Goal: Task Accomplishment & Management: Manage account settings

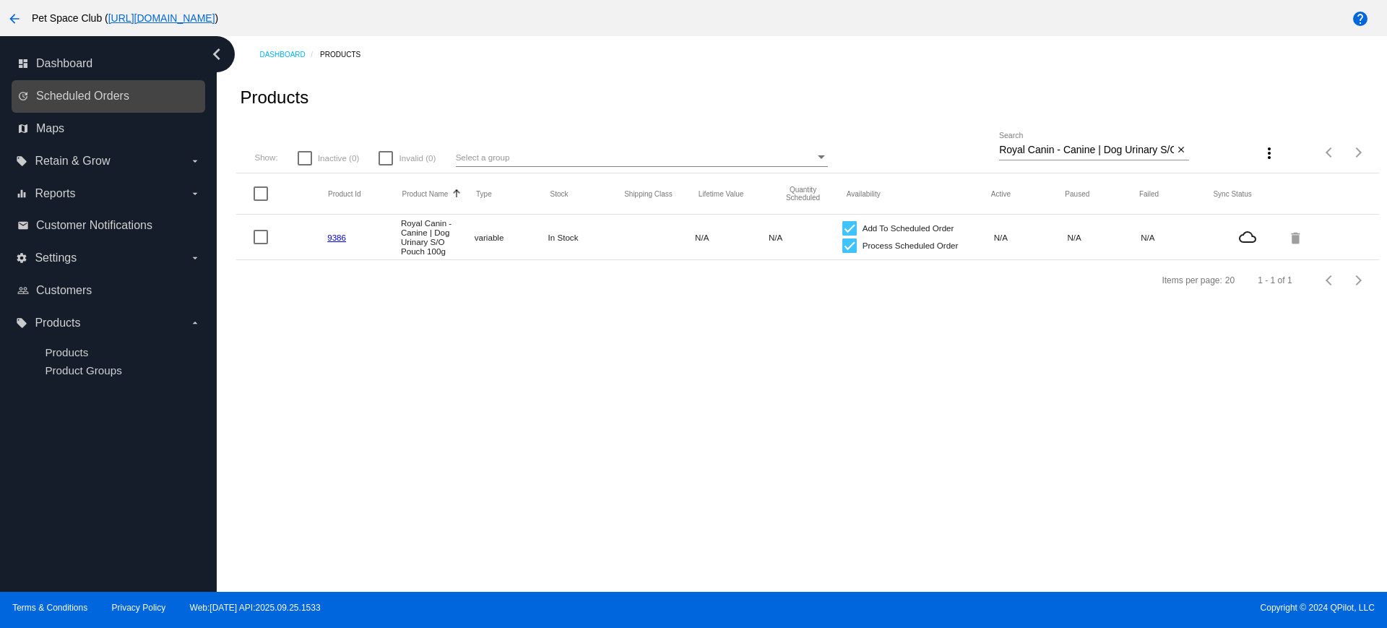
click at [59, 88] on link "update Scheduled Orders" at bounding box center [109, 96] width 184 height 23
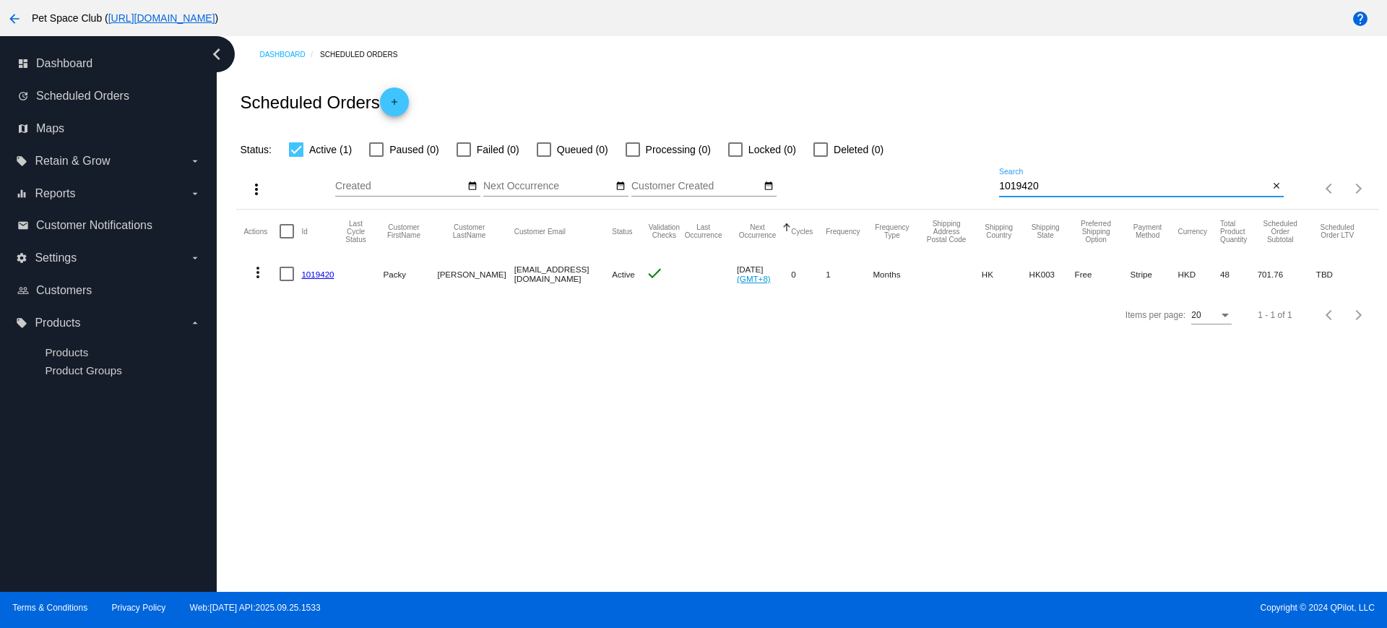
drag, startPoint x: 1053, startPoint y: 188, endPoint x: 959, endPoint y: 187, distance: 94.7
click at [959, 187] on div "more_vert Sep Jan Feb Mar Apr 1" at bounding box center [807, 183] width 1142 height 51
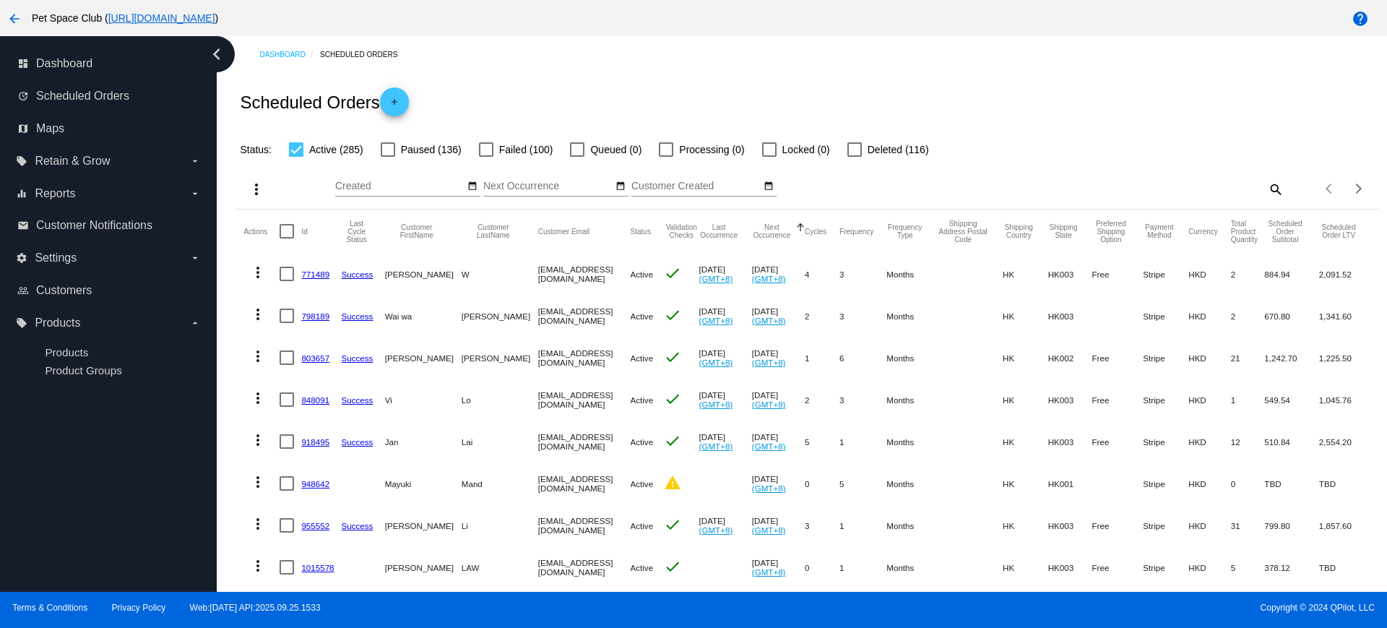
scroll to position [90, 0]
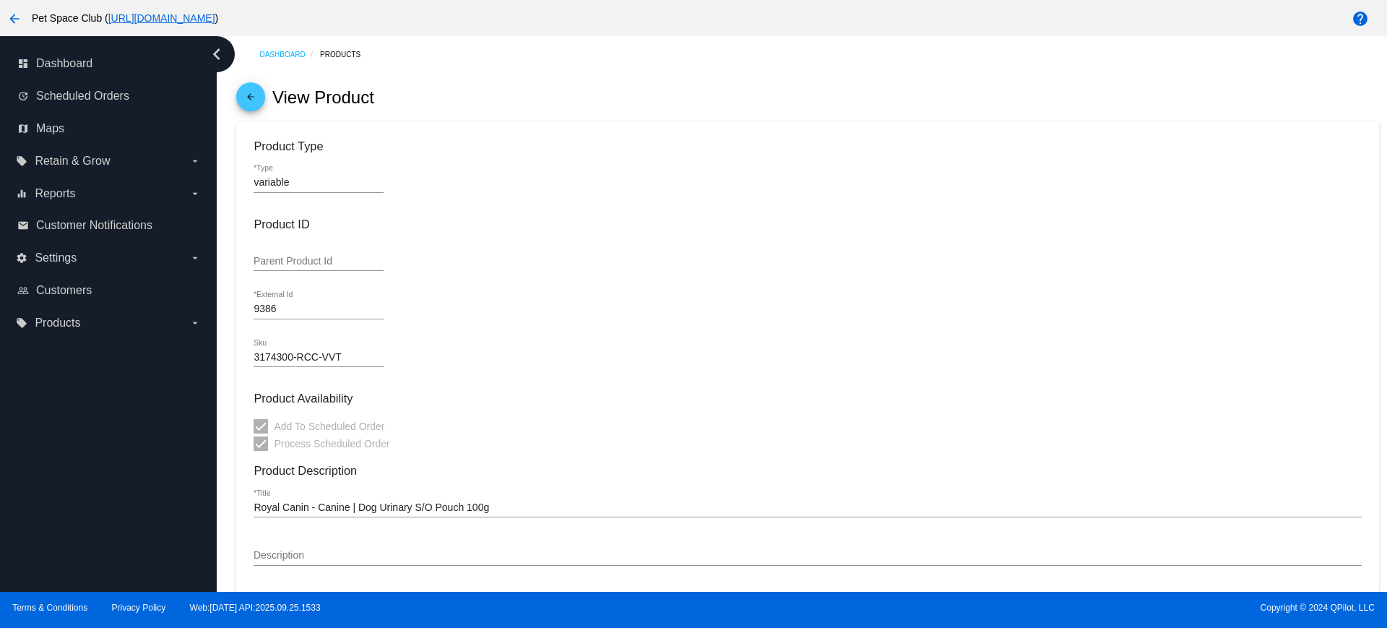
scroll to position [181, 0]
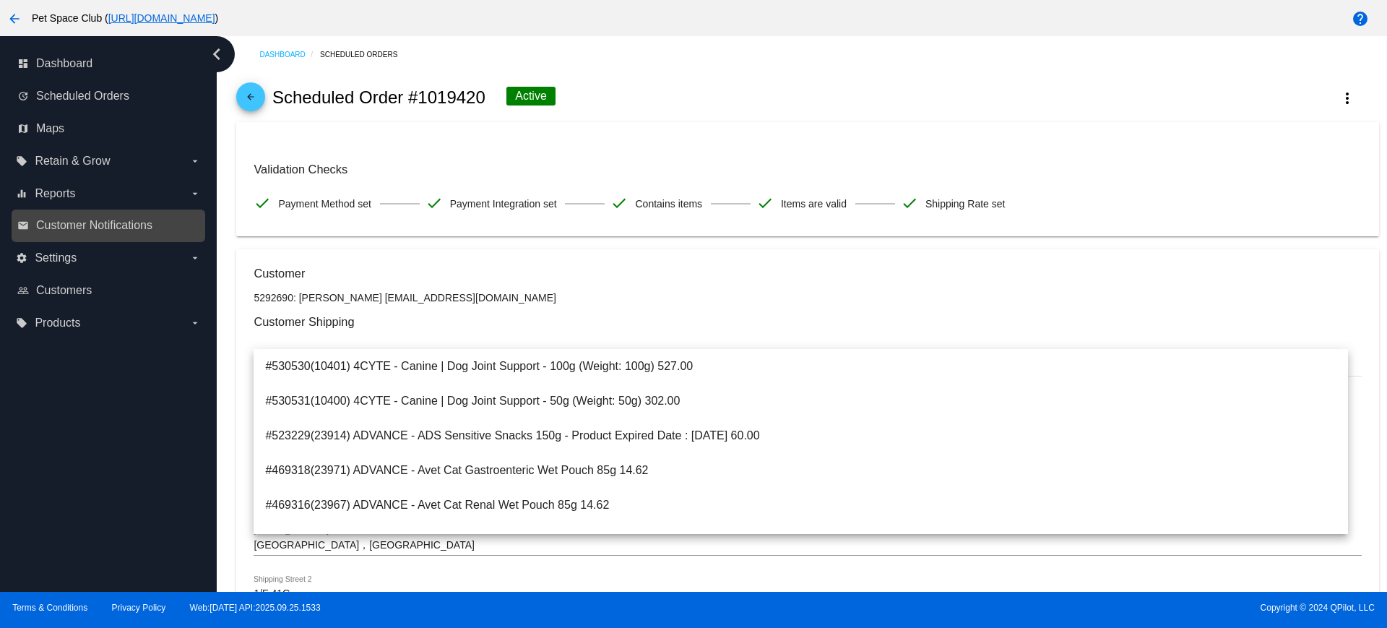
scroll to position [723, 0]
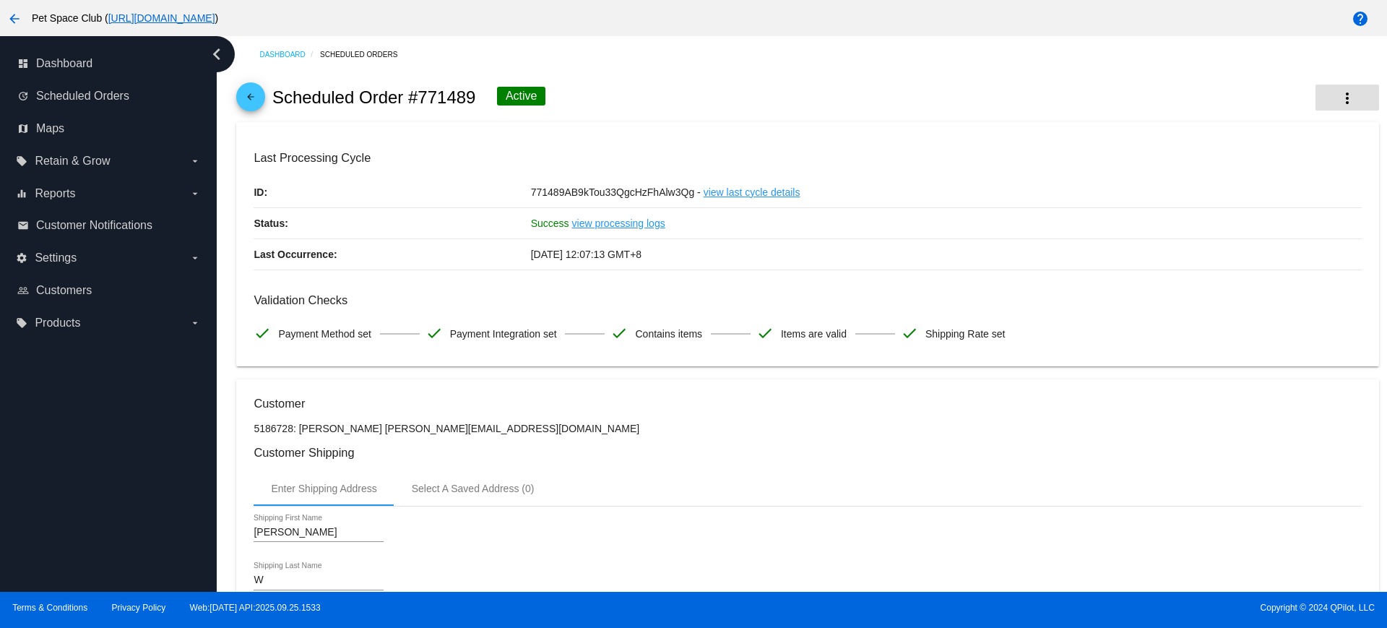
click at [1339, 100] on mat-icon "more_vert" at bounding box center [1347, 98] width 17 height 17
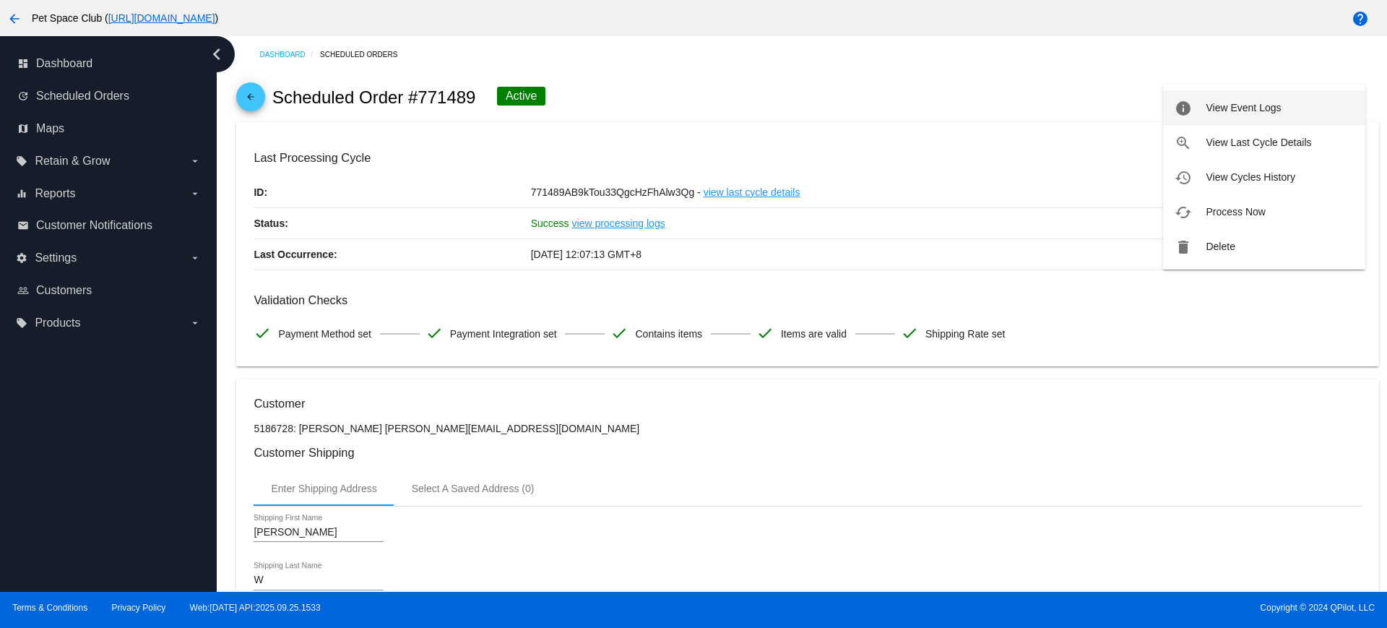
click at [1215, 116] on button "info View Event Logs" at bounding box center [1264, 107] width 202 height 35
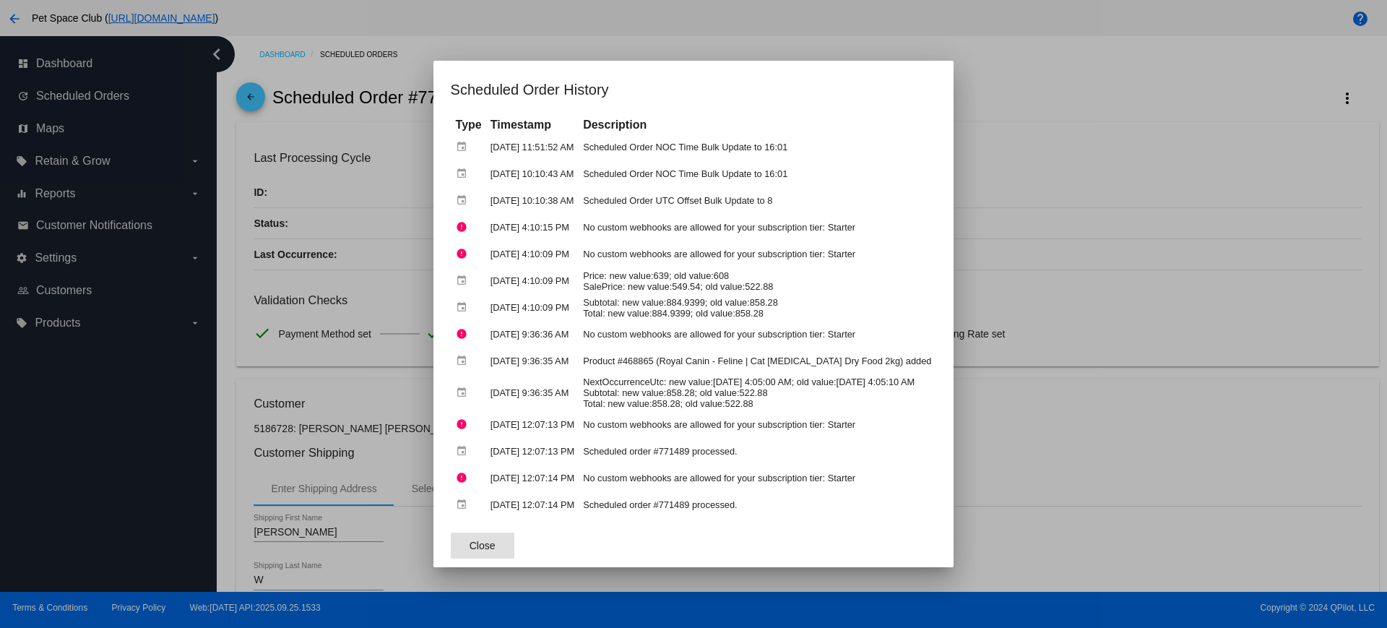
click at [478, 543] on button "Close" at bounding box center [483, 546] width 64 height 26
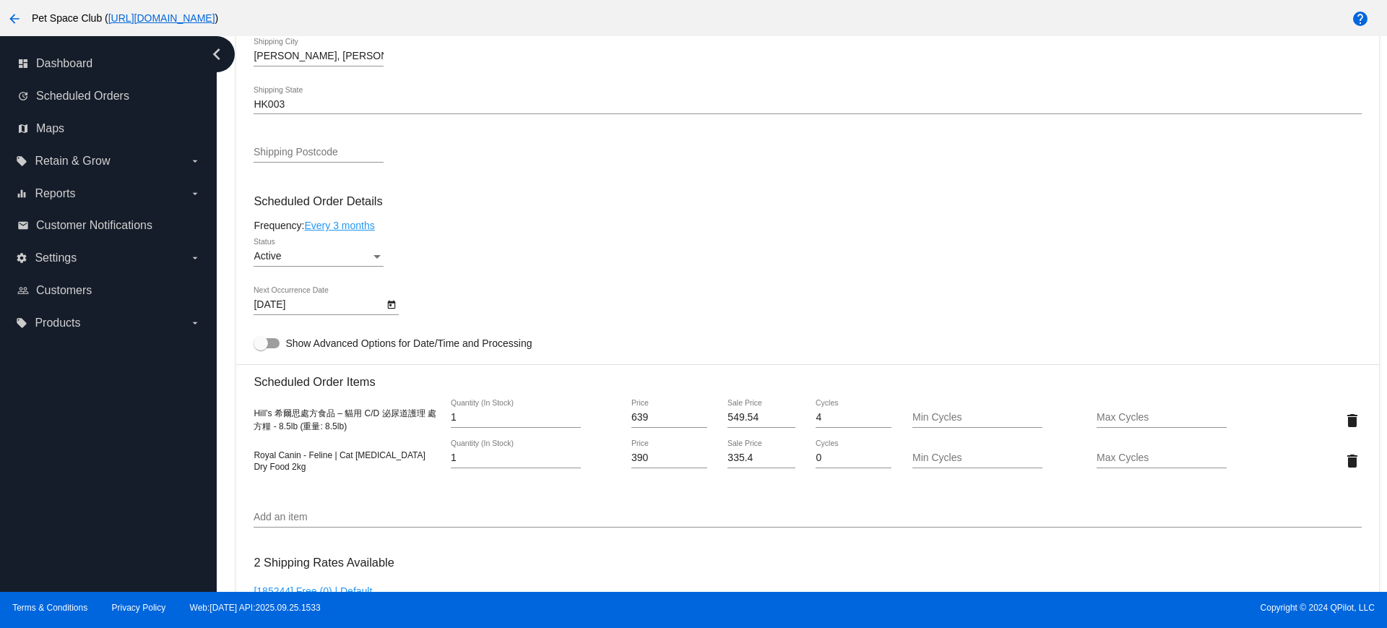
scroll to position [723, 0]
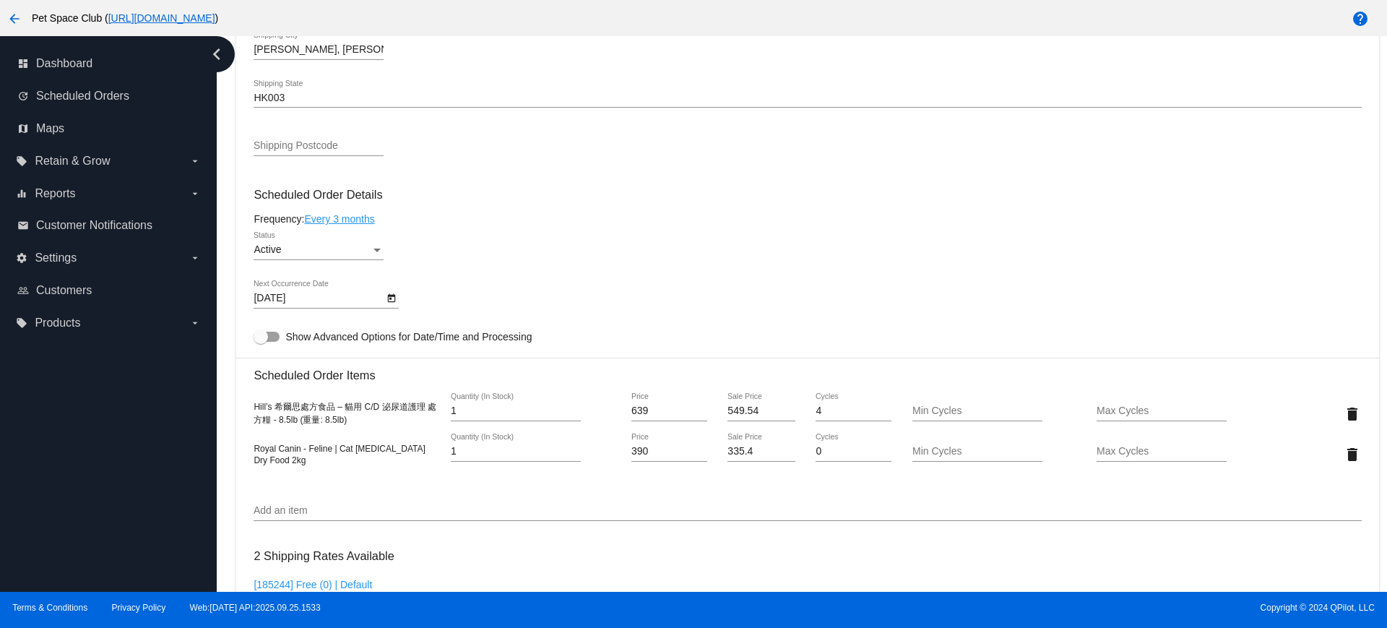
click at [394, 296] on icon "Open calendar" at bounding box center [392, 298] width 8 height 9
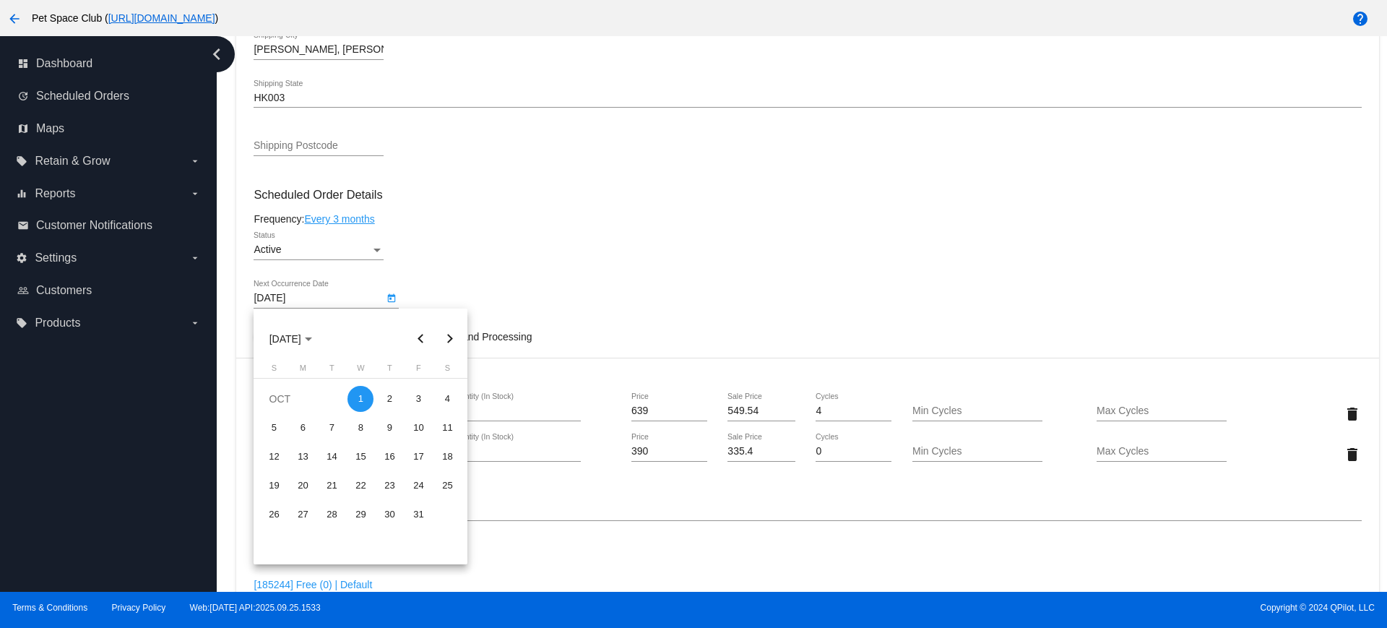
click at [420, 335] on button "Previous month" at bounding box center [420, 338] width 29 height 29
click at [337, 547] on div "30" at bounding box center [332, 543] width 26 height 26
type input "9/30/2025"
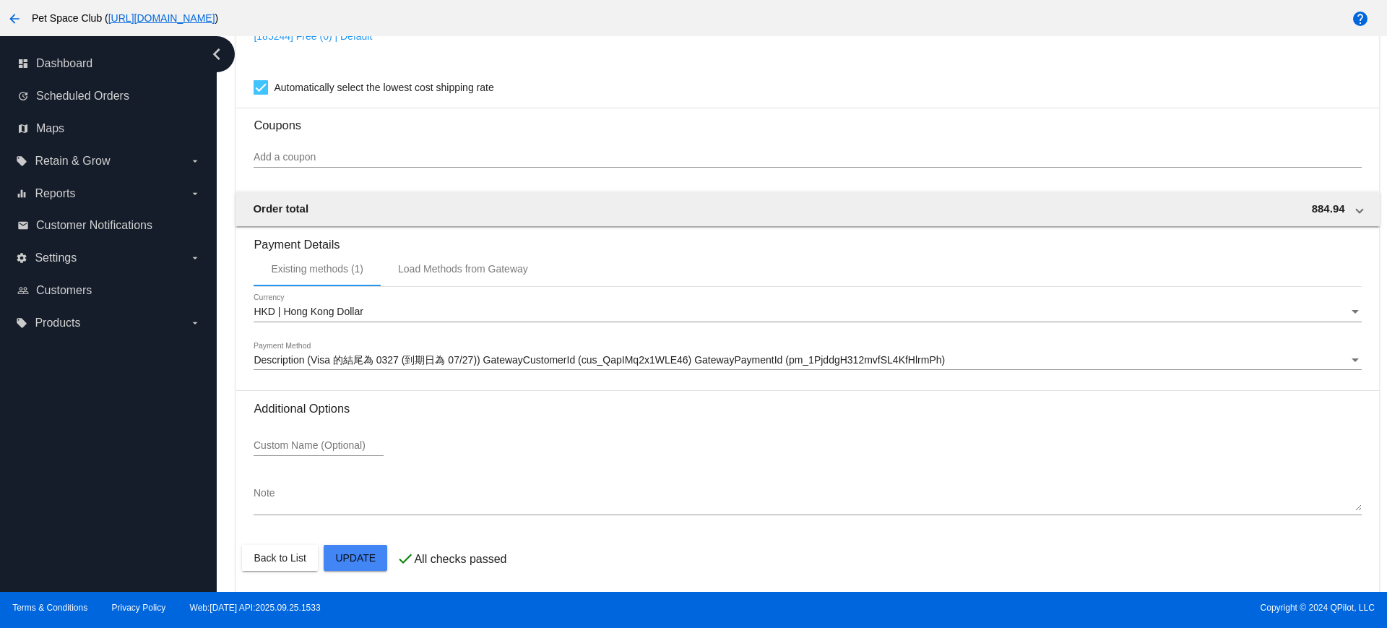
scroll to position [1273, 0]
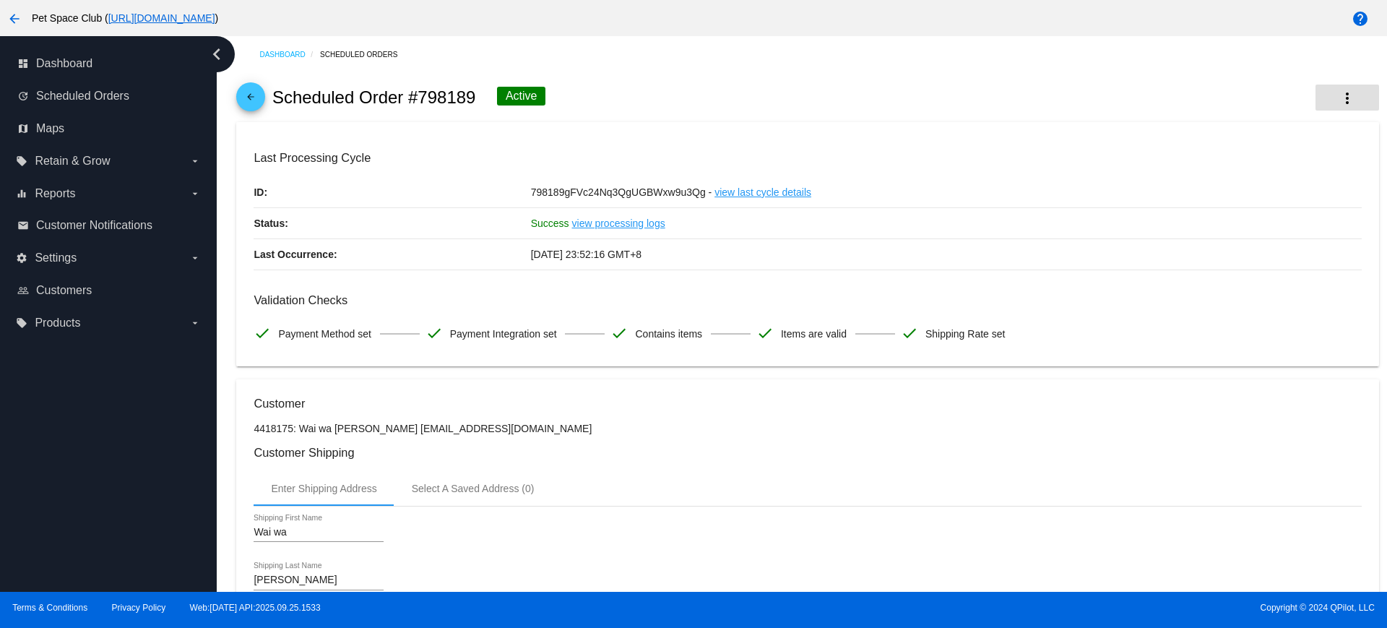
click at [1316, 93] on button "more_vert" at bounding box center [1348, 98] width 64 height 26
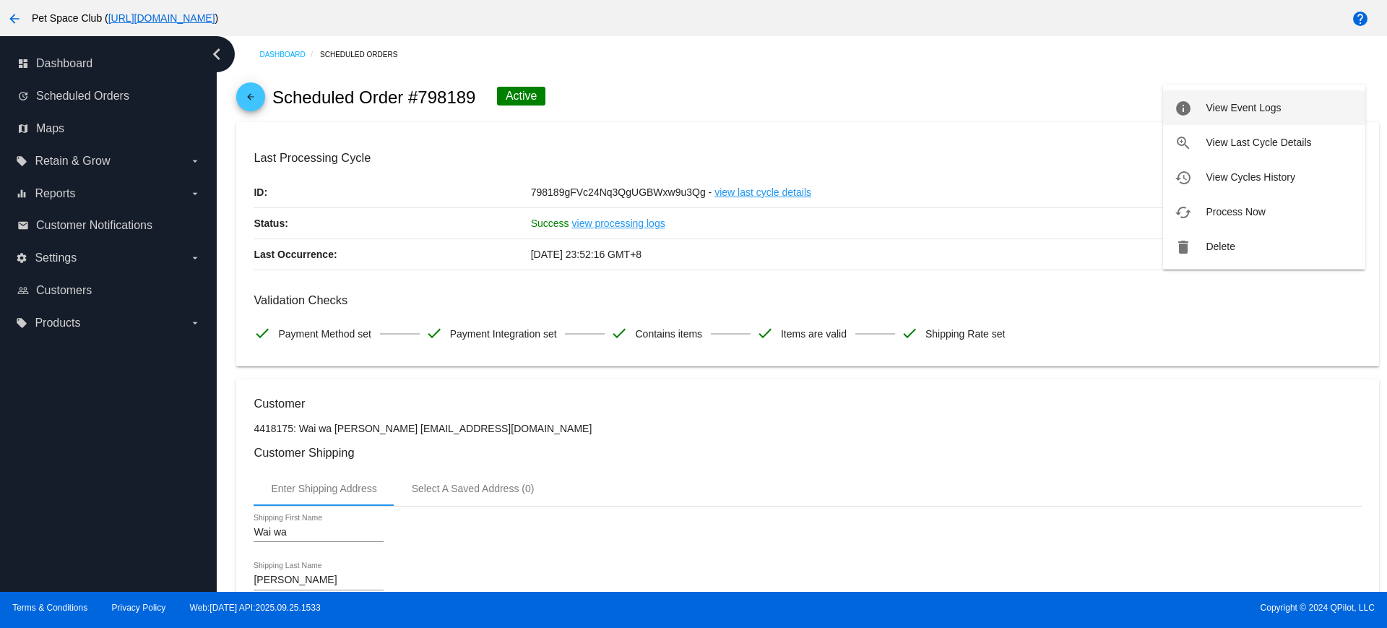
click at [1212, 103] on span "View Event Logs" at bounding box center [1243, 108] width 75 height 12
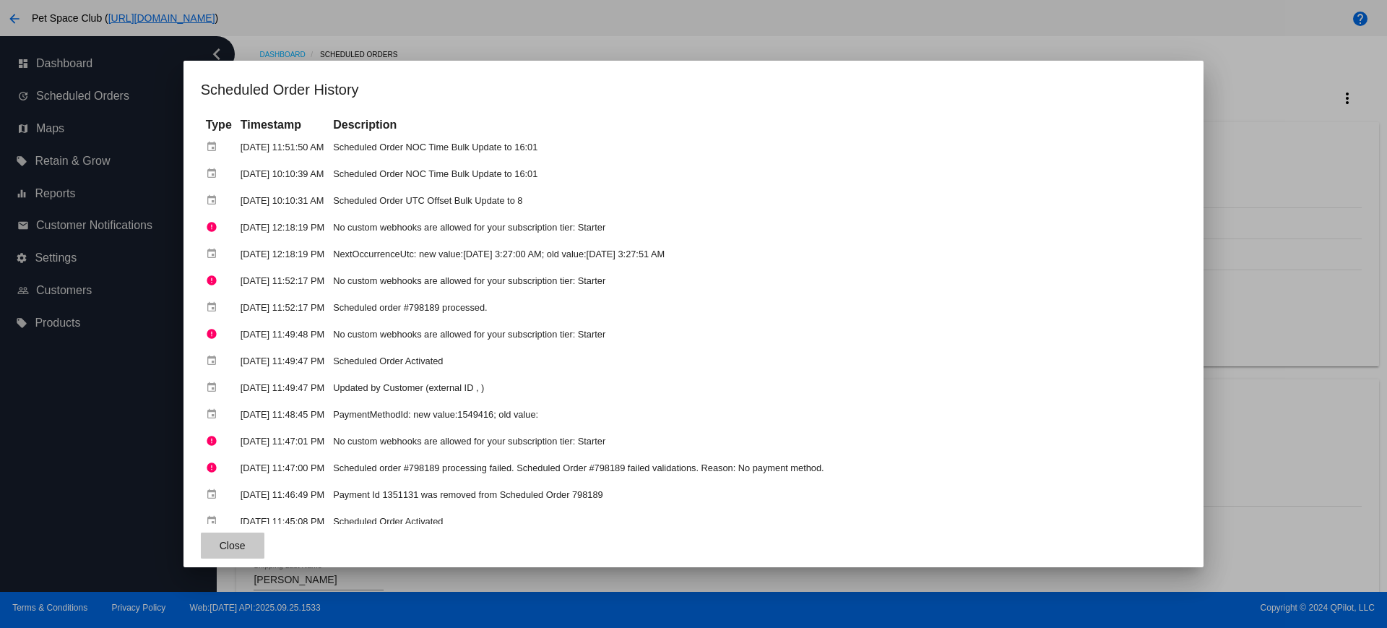
click at [220, 550] on span "Close" at bounding box center [233, 546] width 26 height 12
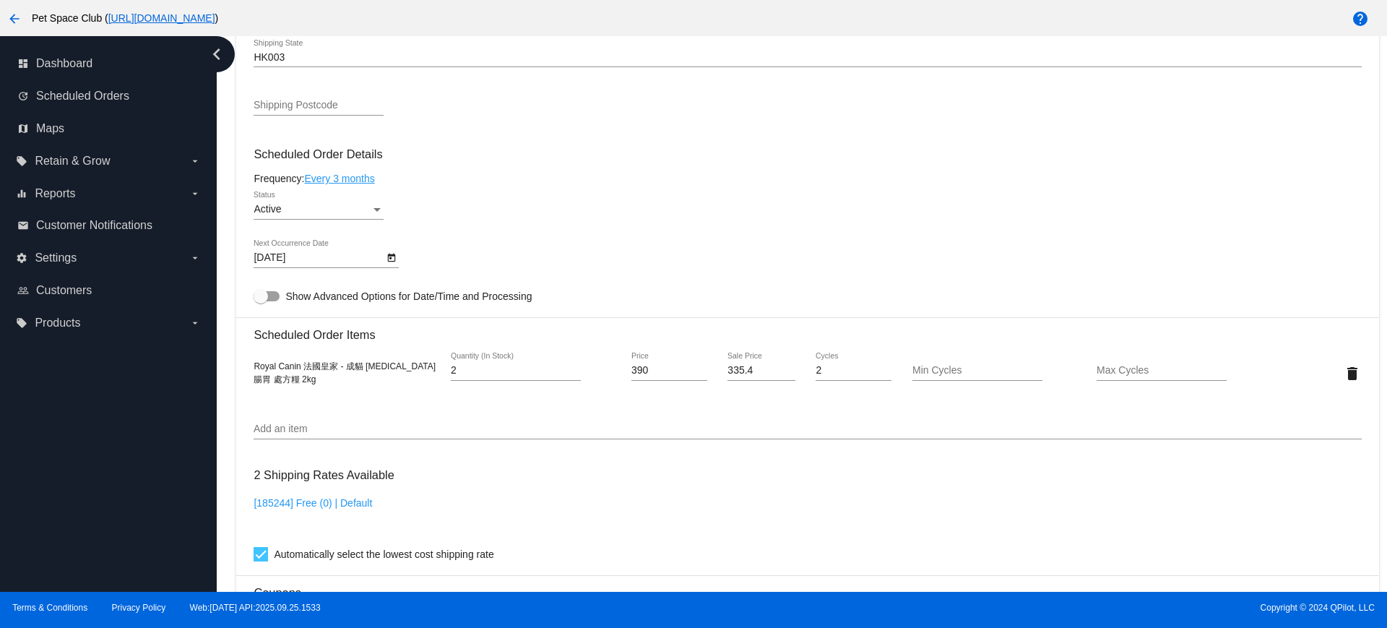
scroll to position [903, 0]
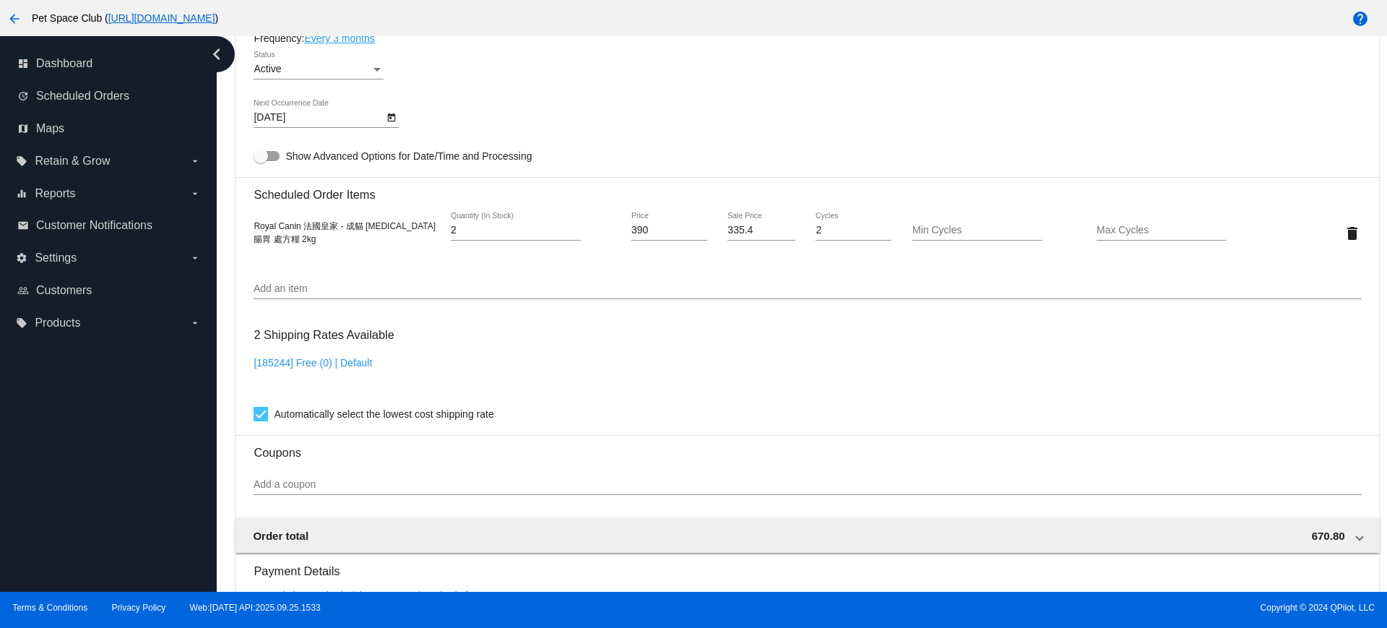
click at [390, 118] on icon "Open calendar" at bounding box center [392, 117] width 8 height 9
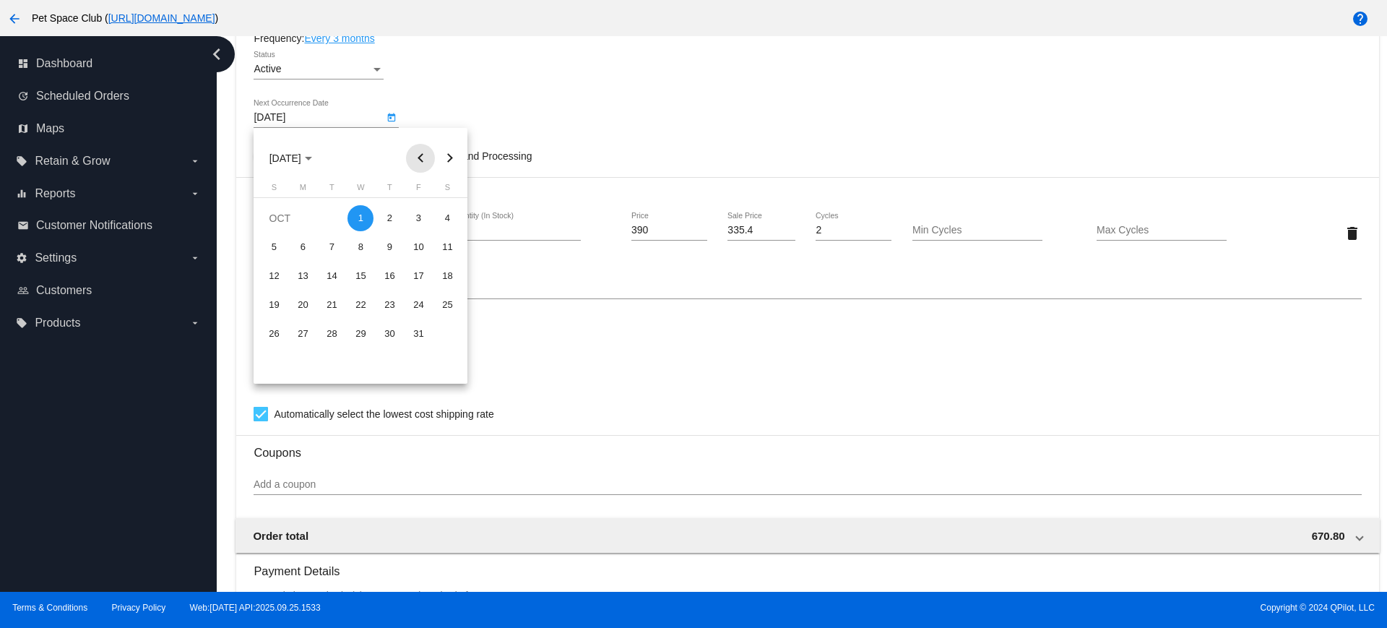
click at [421, 154] on button "Previous month" at bounding box center [420, 158] width 29 height 29
click at [327, 361] on div "30" at bounding box center [332, 363] width 26 height 26
type input "[DATE]"
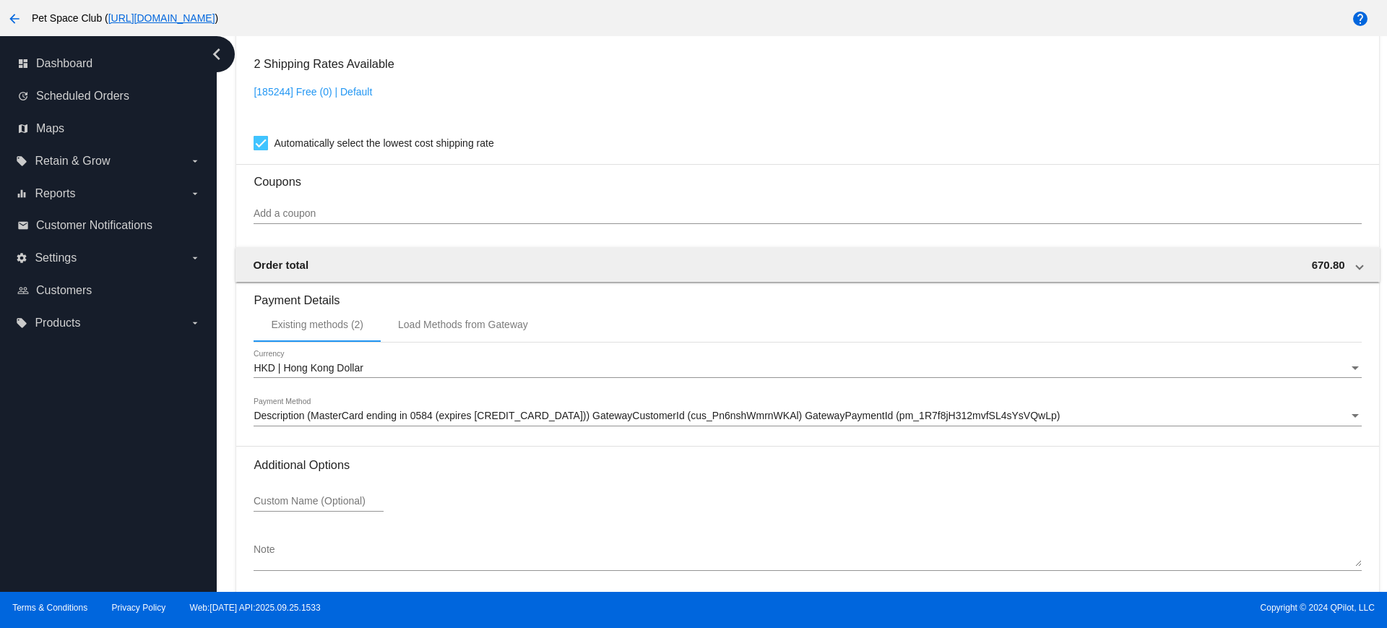
scroll to position [1233, 0]
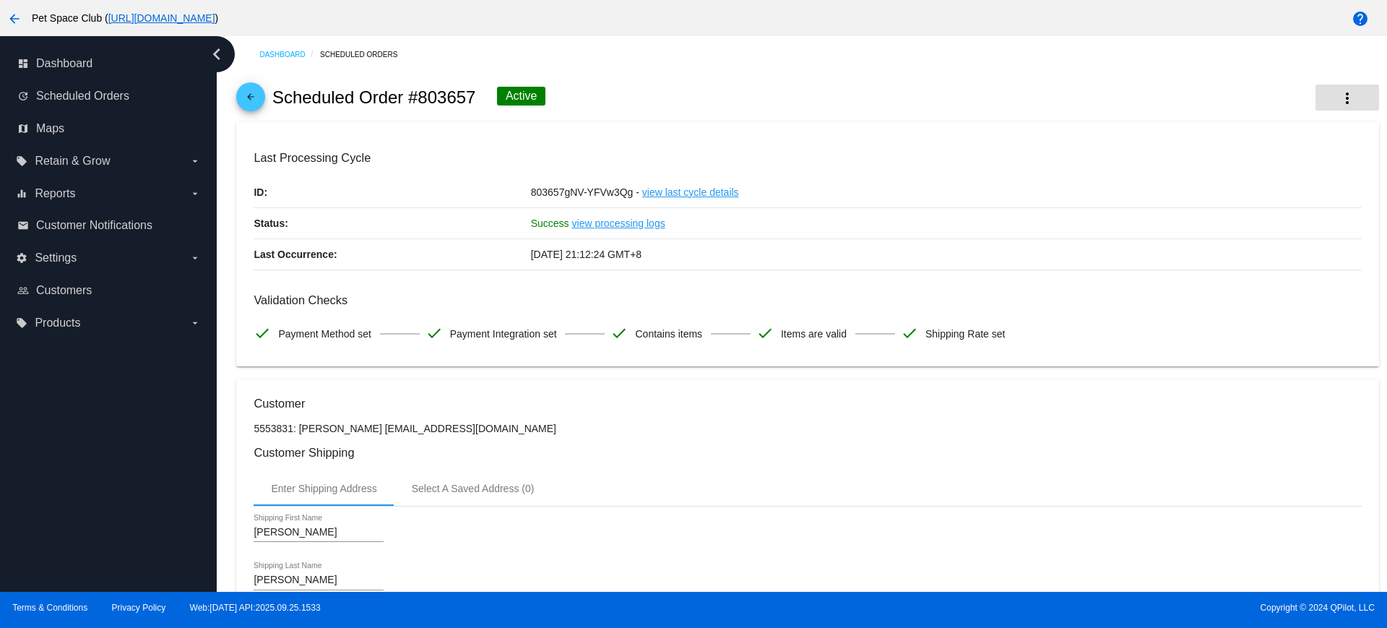
click at [1339, 97] on mat-icon "more_vert" at bounding box center [1347, 98] width 17 height 17
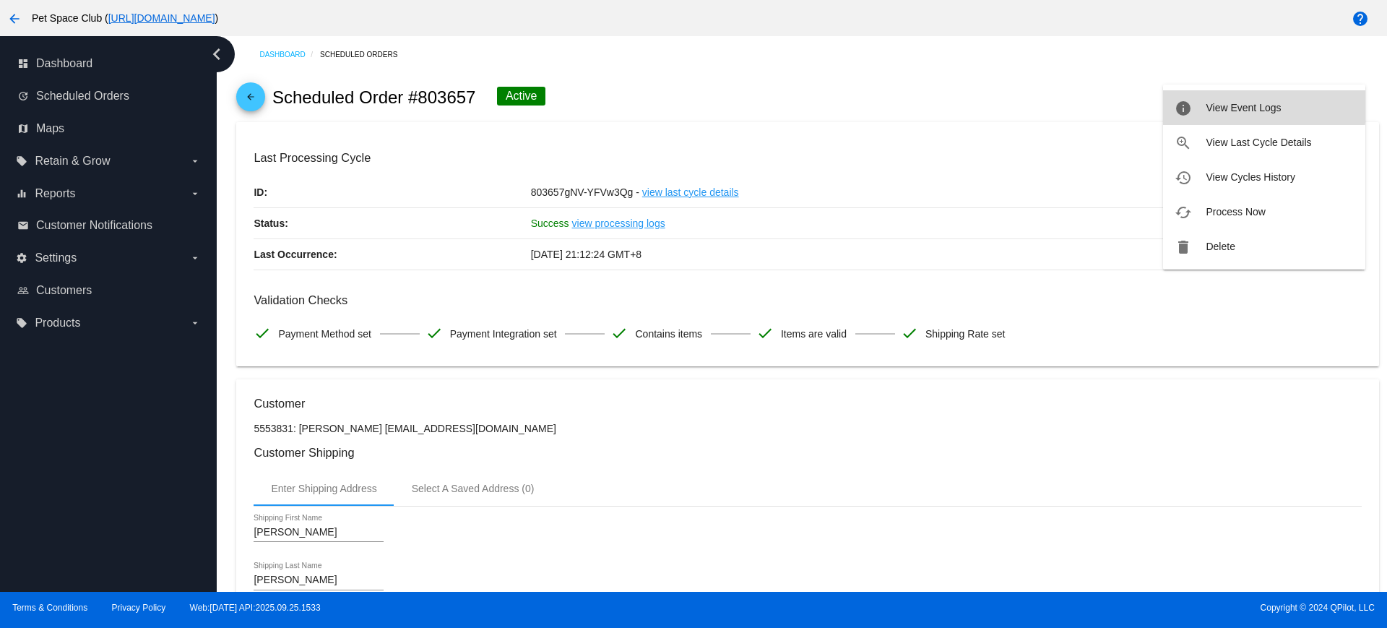
click at [1264, 105] on span "View Event Logs" at bounding box center [1243, 108] width 75 height 12
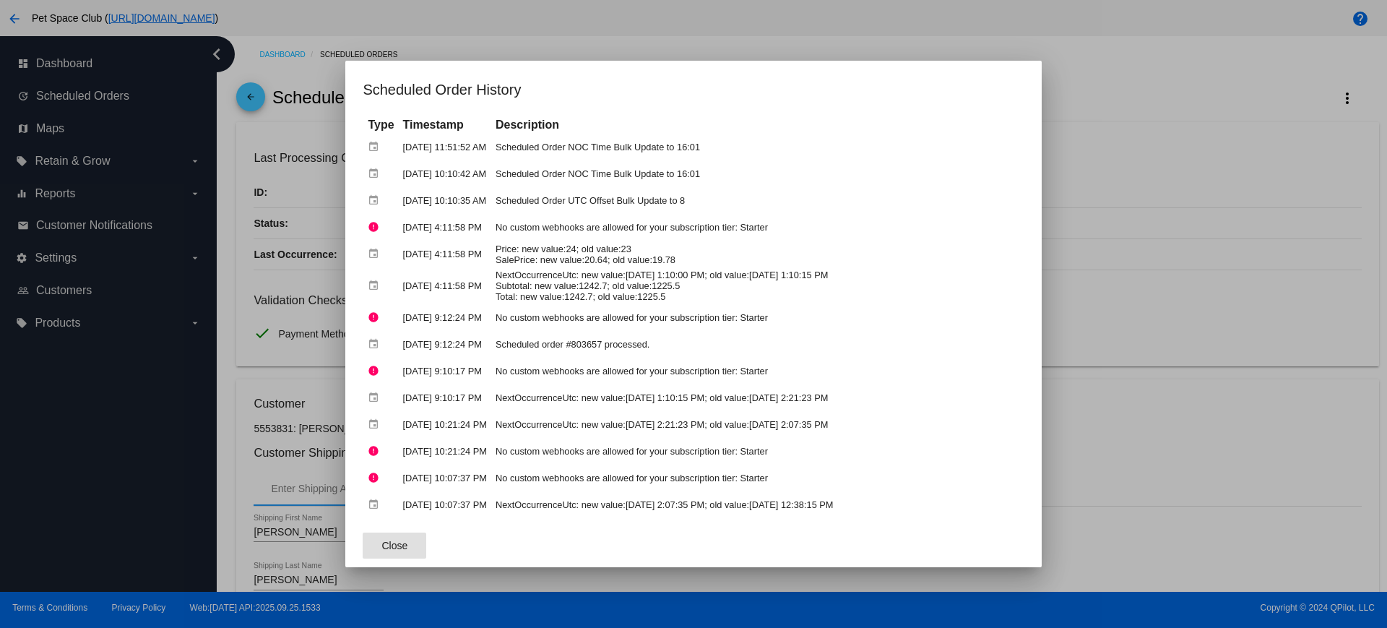
click at [421, 553] on button "Close" at bounding box center [395, 546] width 64 height 26
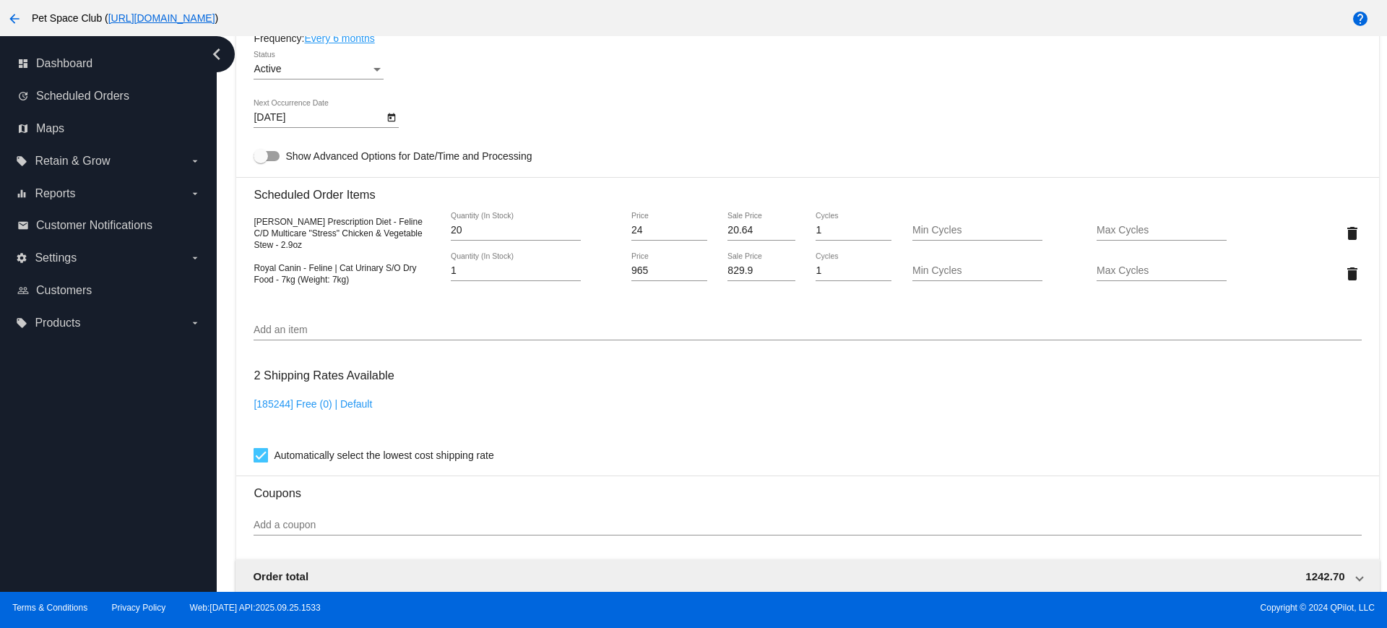
scroll to position [723, 0]
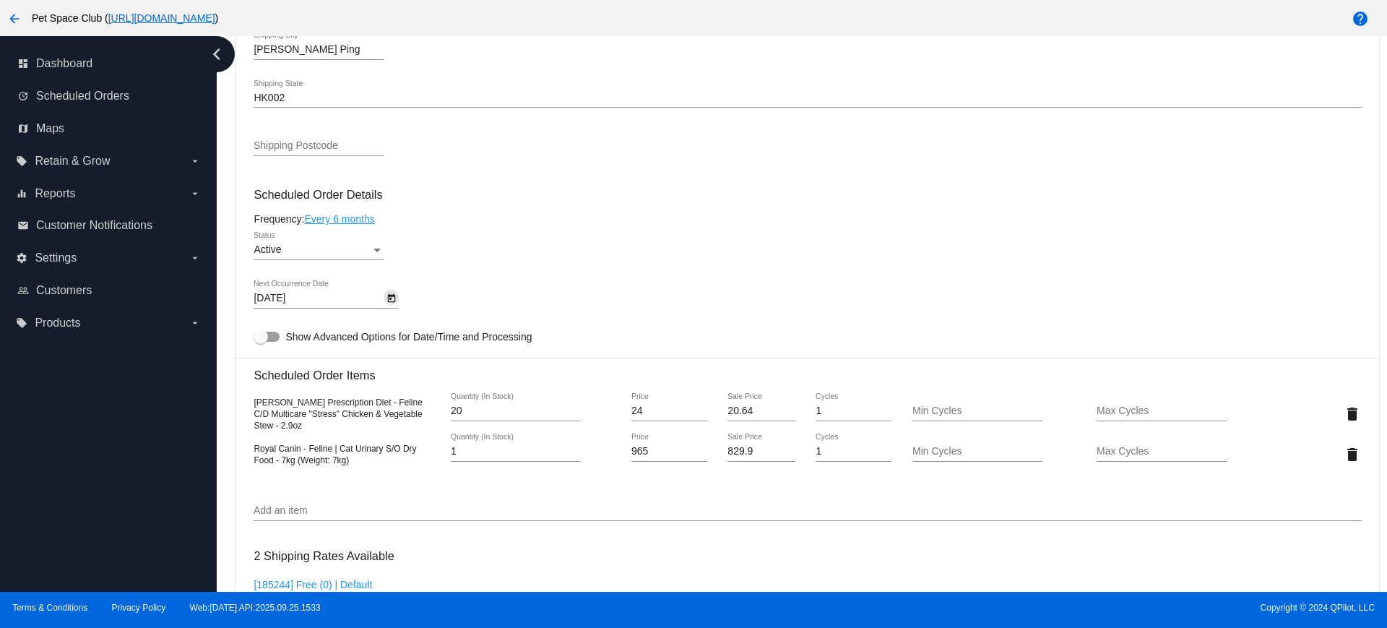
click at [392, 294] on icon "Open calendar" at bounding box center [392, 298] width 10 height 17
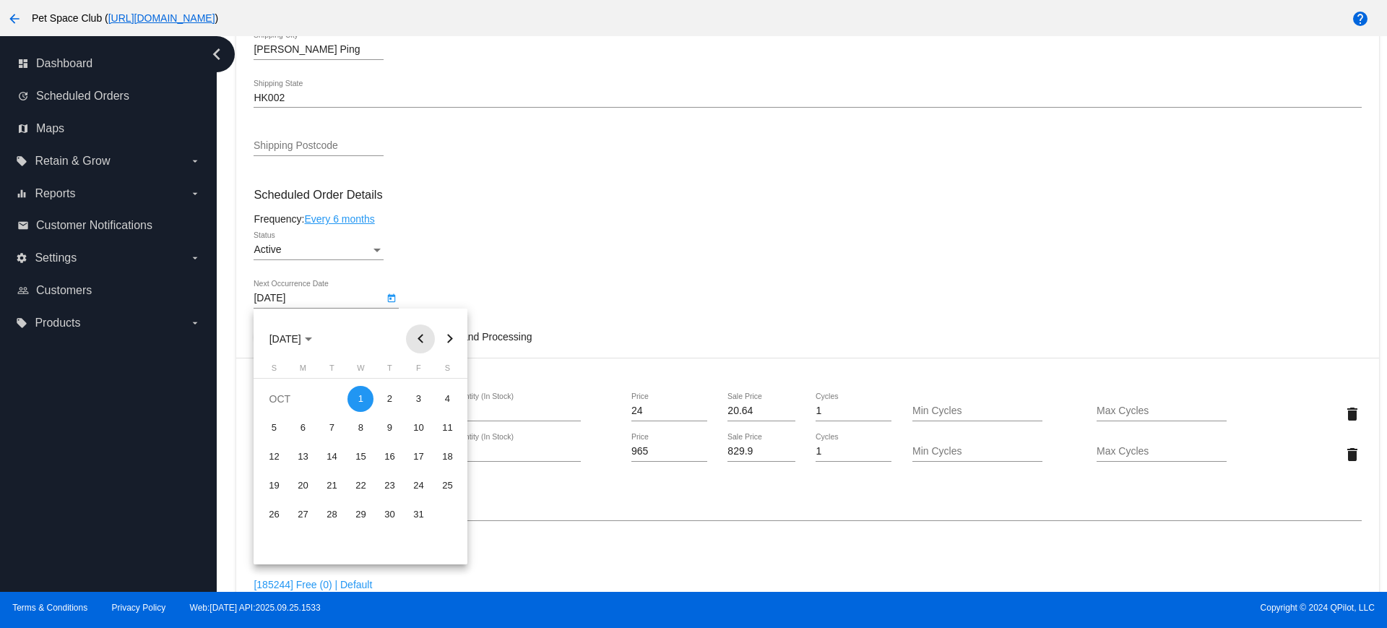
click at [421, 335] on button "Previous month" at bounding box center [420, 338] width 29 height 29
click at [337, 538] on div "30" at bounding box center [332, 543] width 26 height 26
type input "[DATE]"
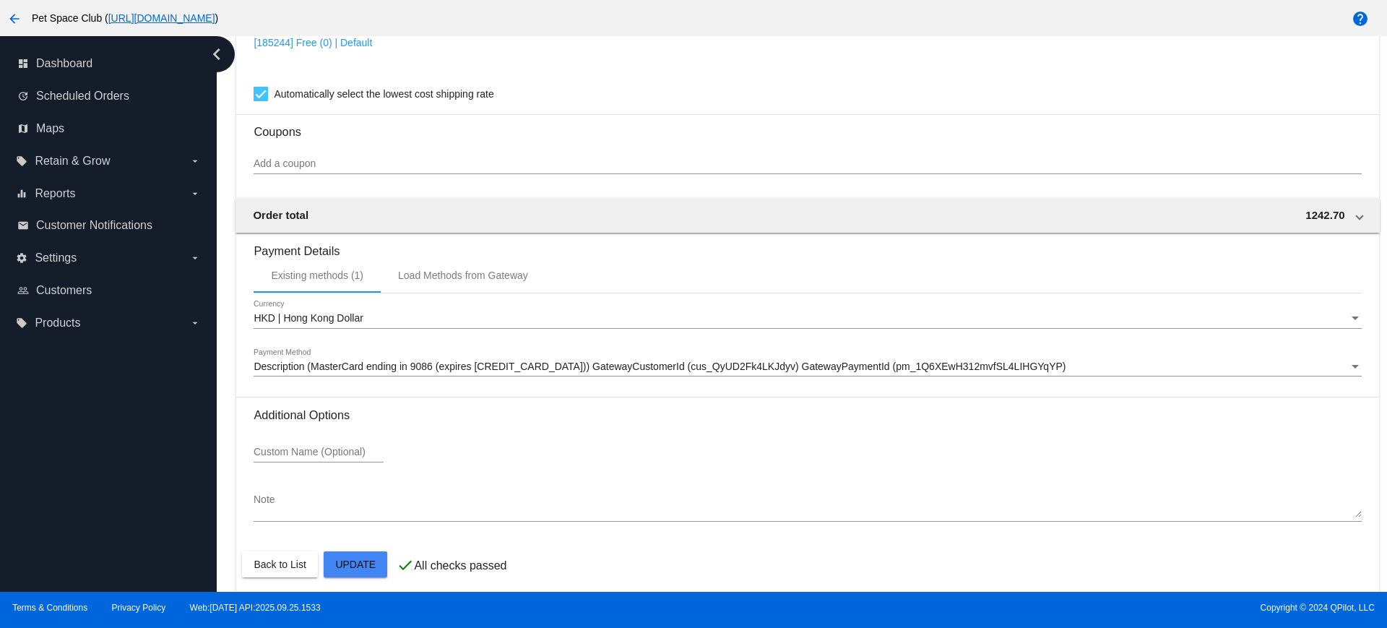
scroll to position [1273, 0]
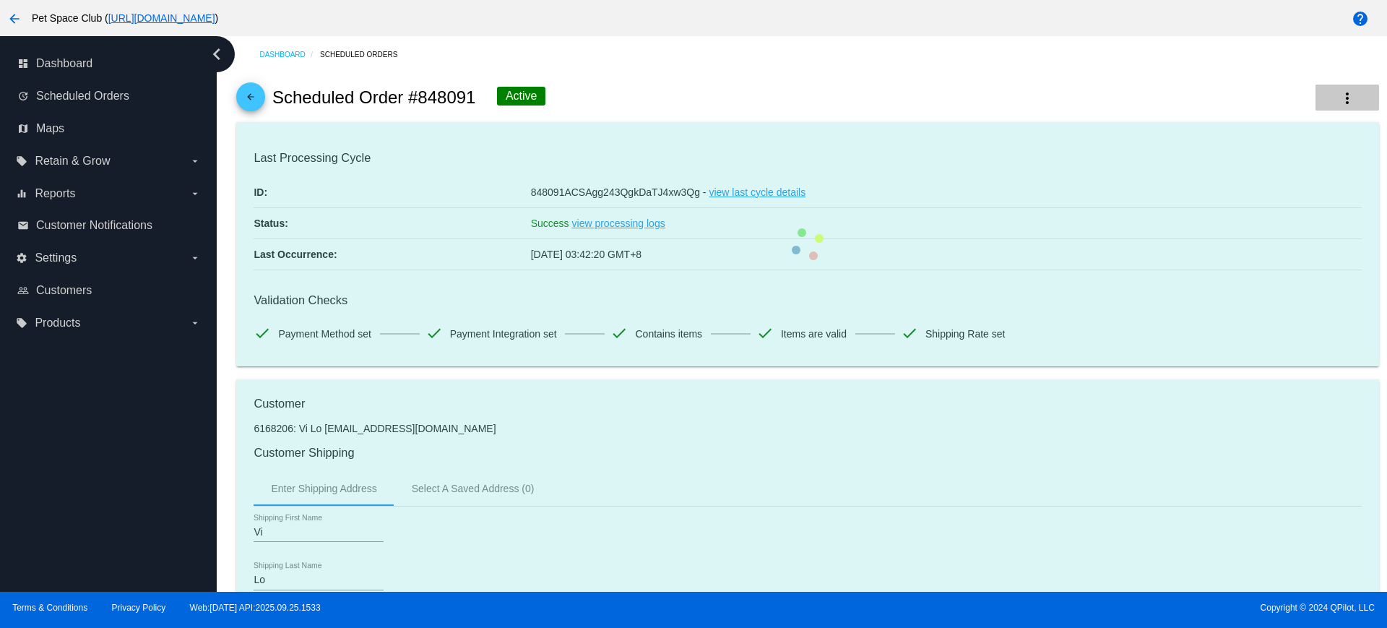
click at [1339, 95] on mat-icon "more_vert" at bounding box center [1347, 98] width 17 height 17
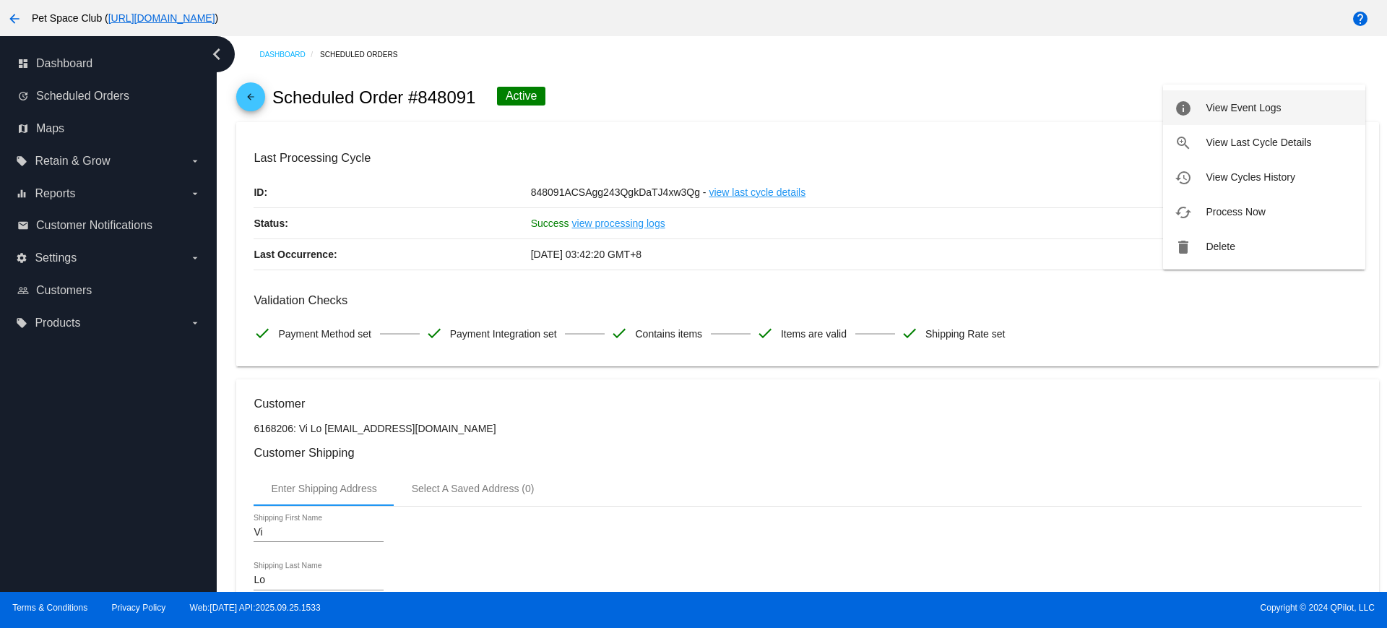
click at [1249, 111] on span "View Event Logs" at bounding box center [1243, 108] width 75 height 12
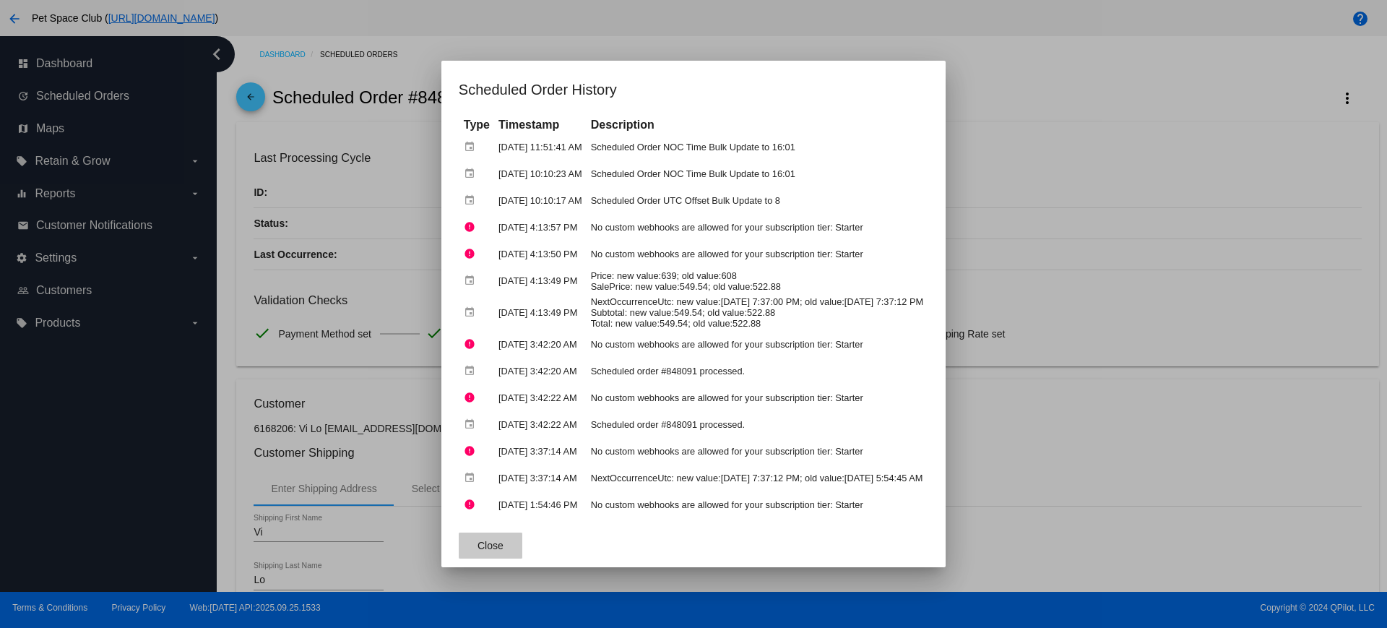
click at [478, 543] on span "Close" at bounding box center [491, 546] width 26 height 12
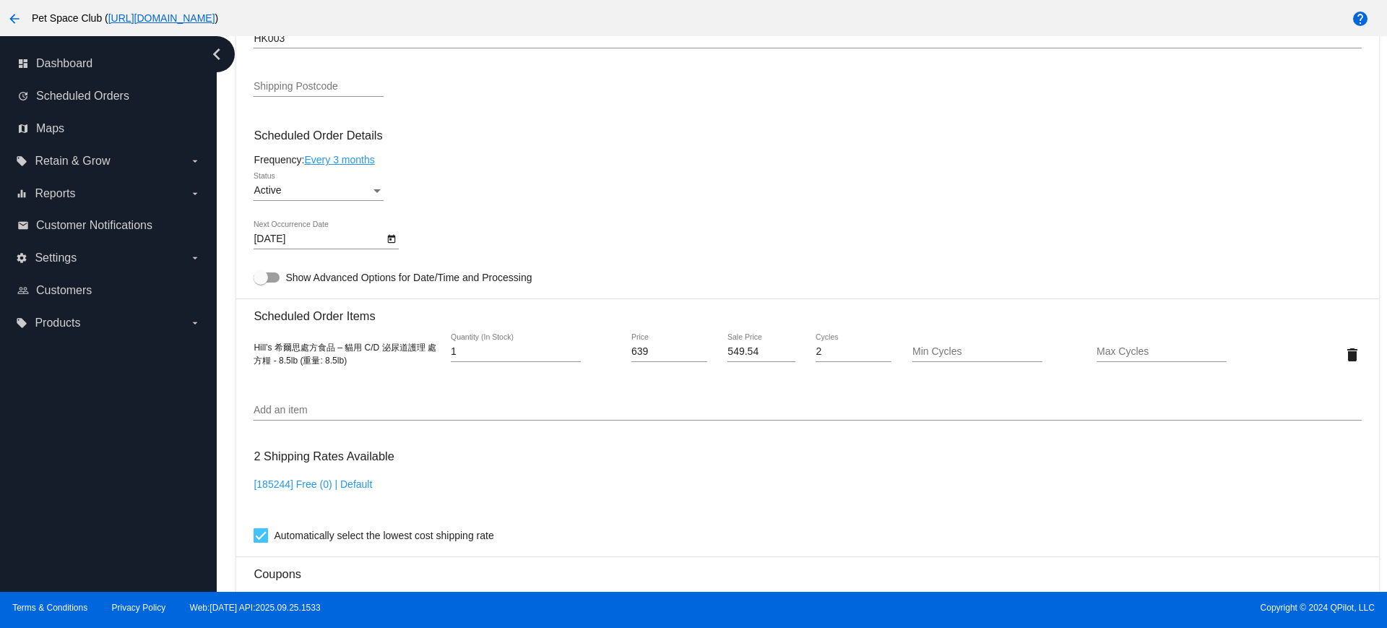
scroll to position [813, 0]
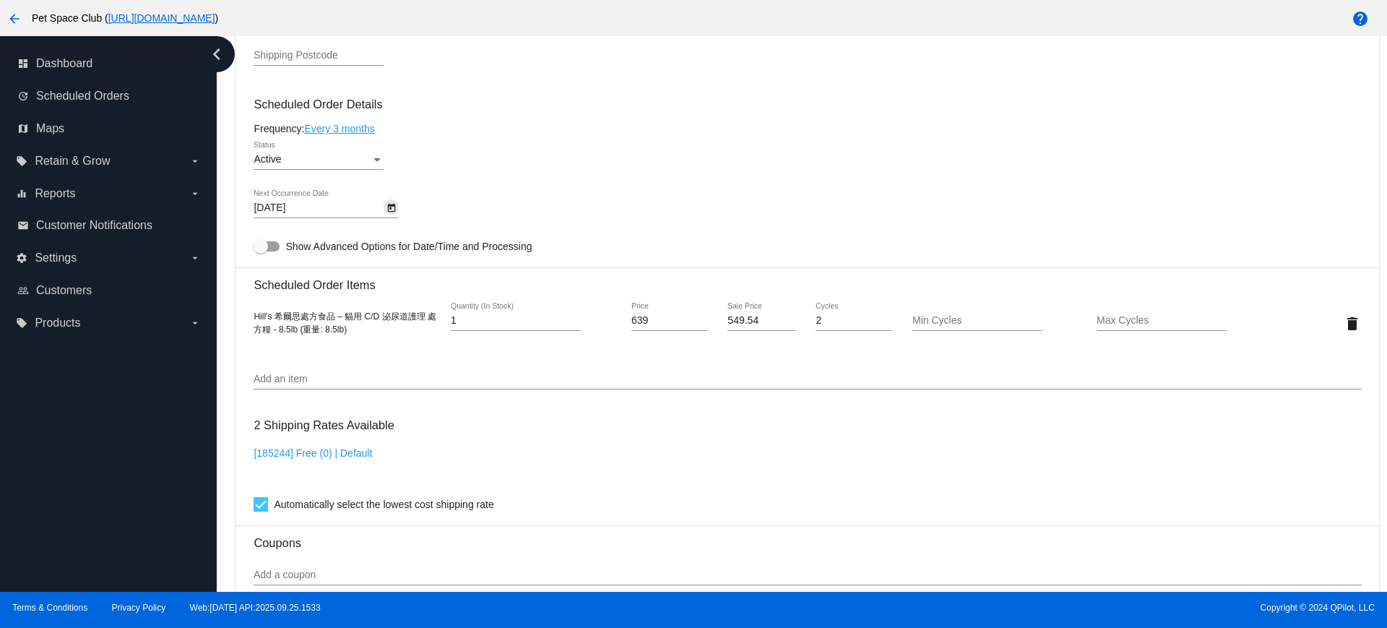
click at [392, 210] on icon "Open calendar" at bounding box center [392, 207] width 10 height 17
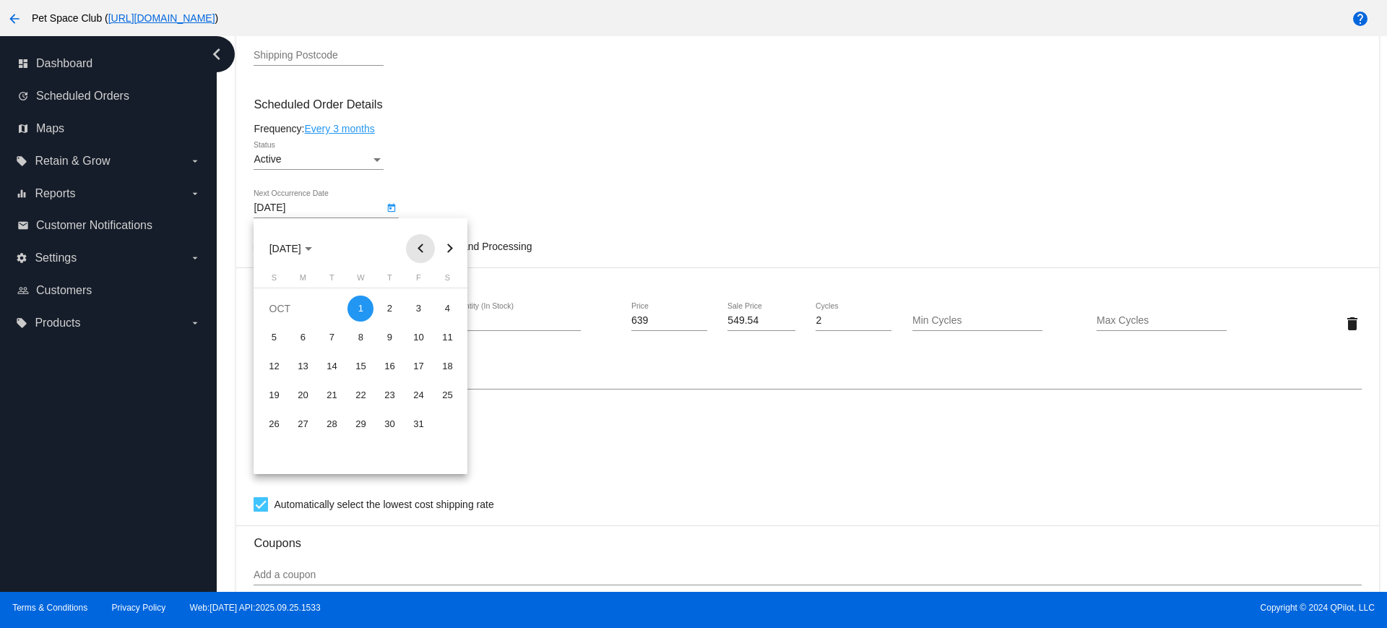
click at [420, 245] on button "Previous month" at bounding box center [420, 248] width 29 height 29
click at [332, 454] on div "30" at bounding box center [332, 453] width 26 height 26
type input "[DATE]"
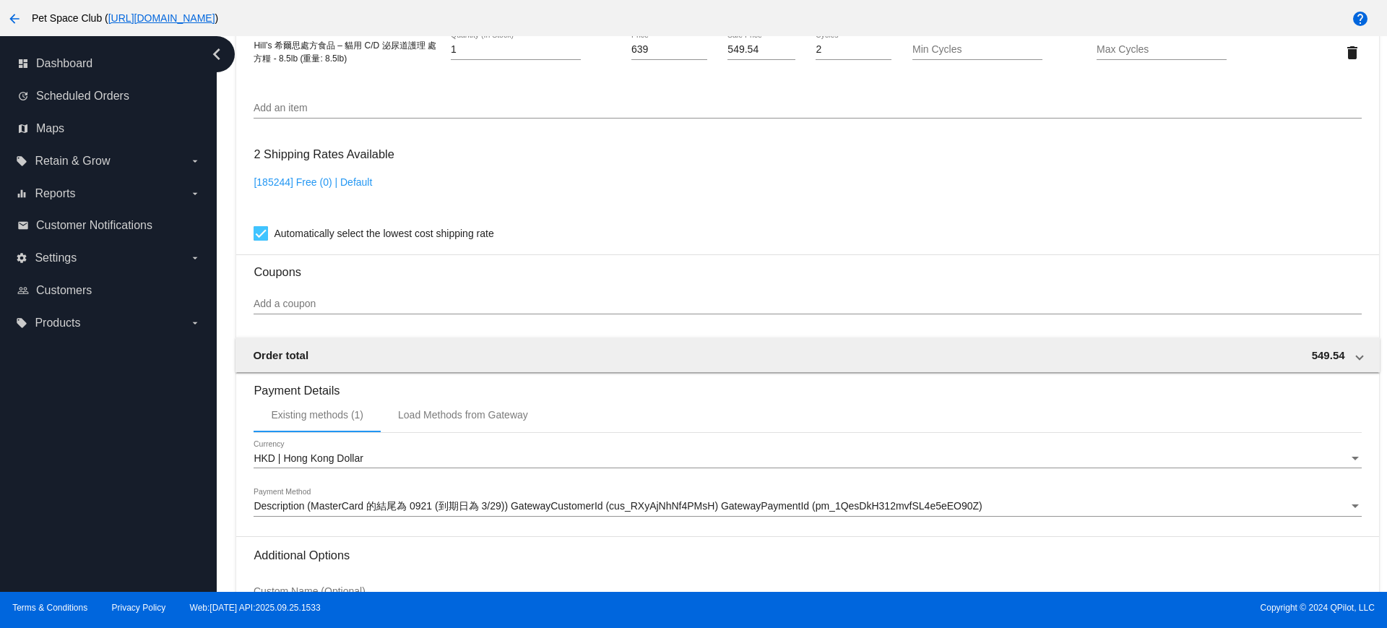
scroll to position [1233, 0]
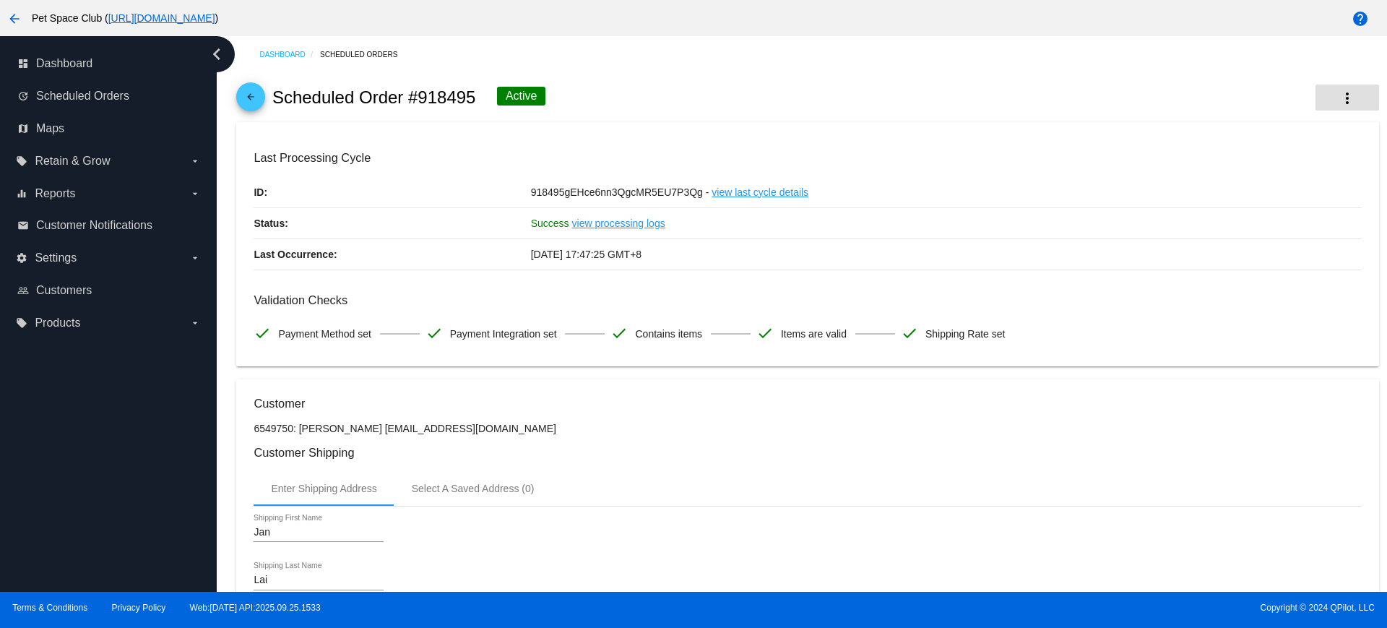
click at [1324, 98] on button "more_vert" at bounding box center [1348, 98] width 64 height 26
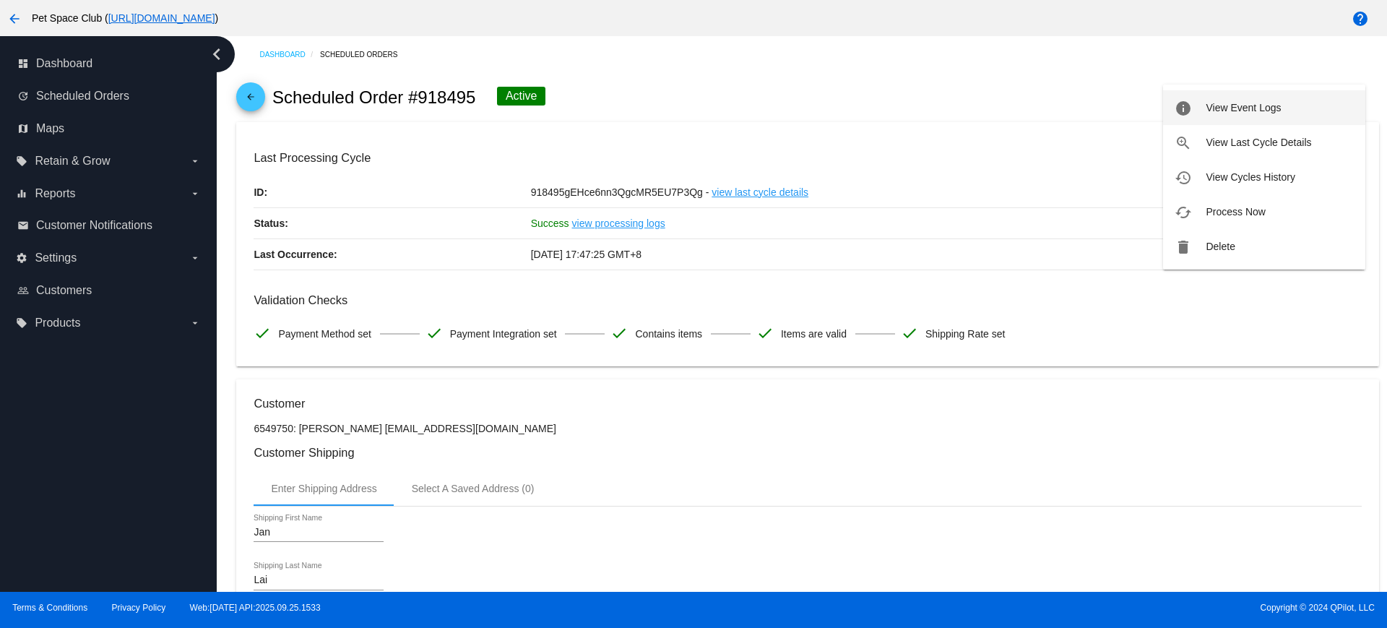
click at [1218, 106] on span "View Event Logs" at bounding box center [1243, 108] width 75 height 12
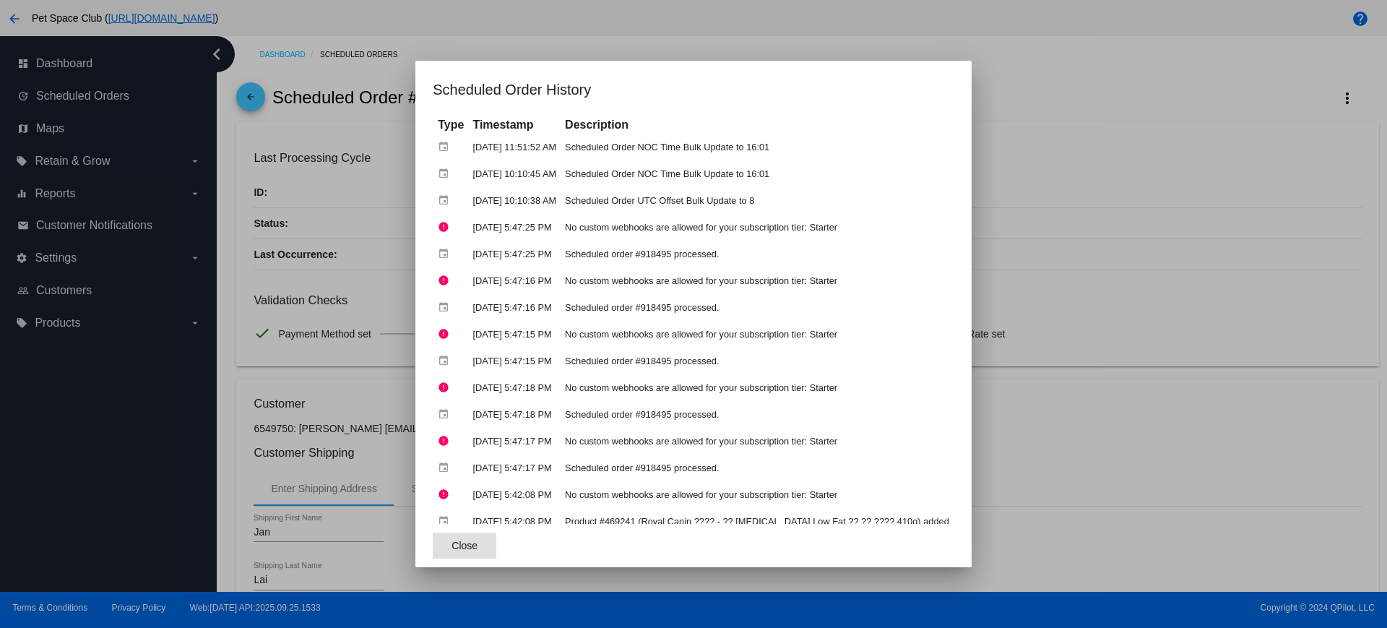
click at [458, 547] on span "Close" at bounding box center [465, 546] width 26 height 12
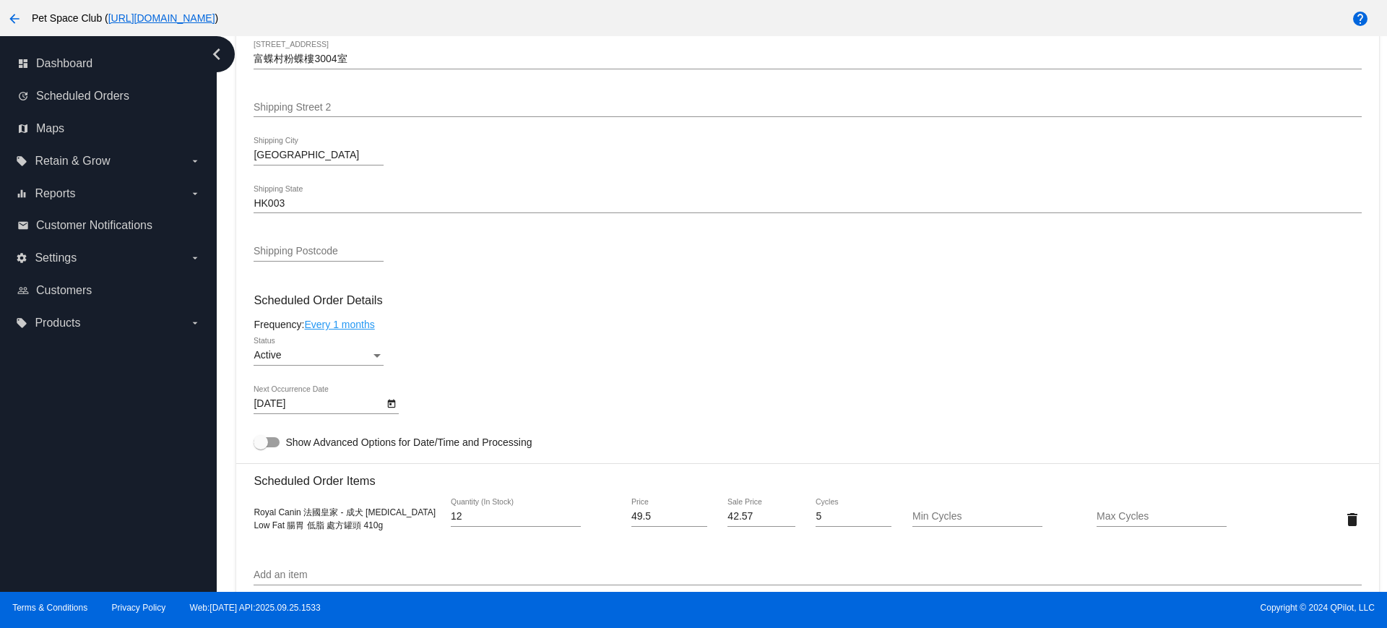
scroll to position [723, 0]
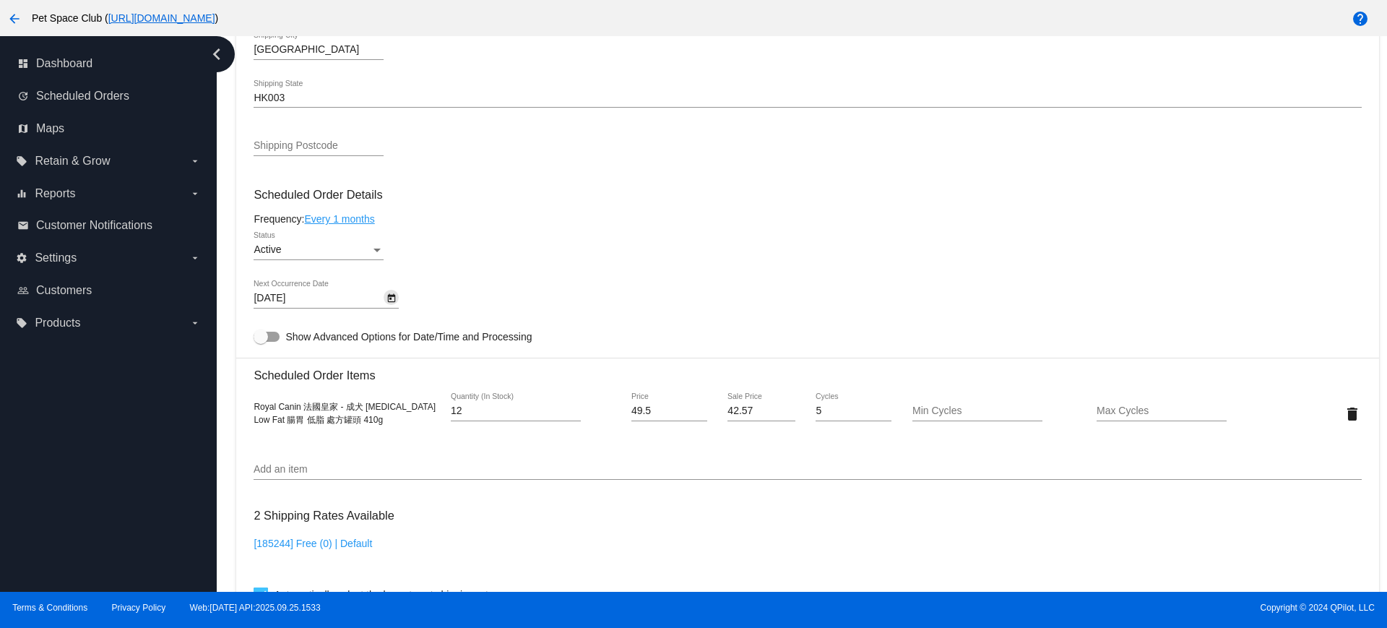
click at [390, 300] on icon "Open calendar" at bounding box center [392, 298] width 10 height 17
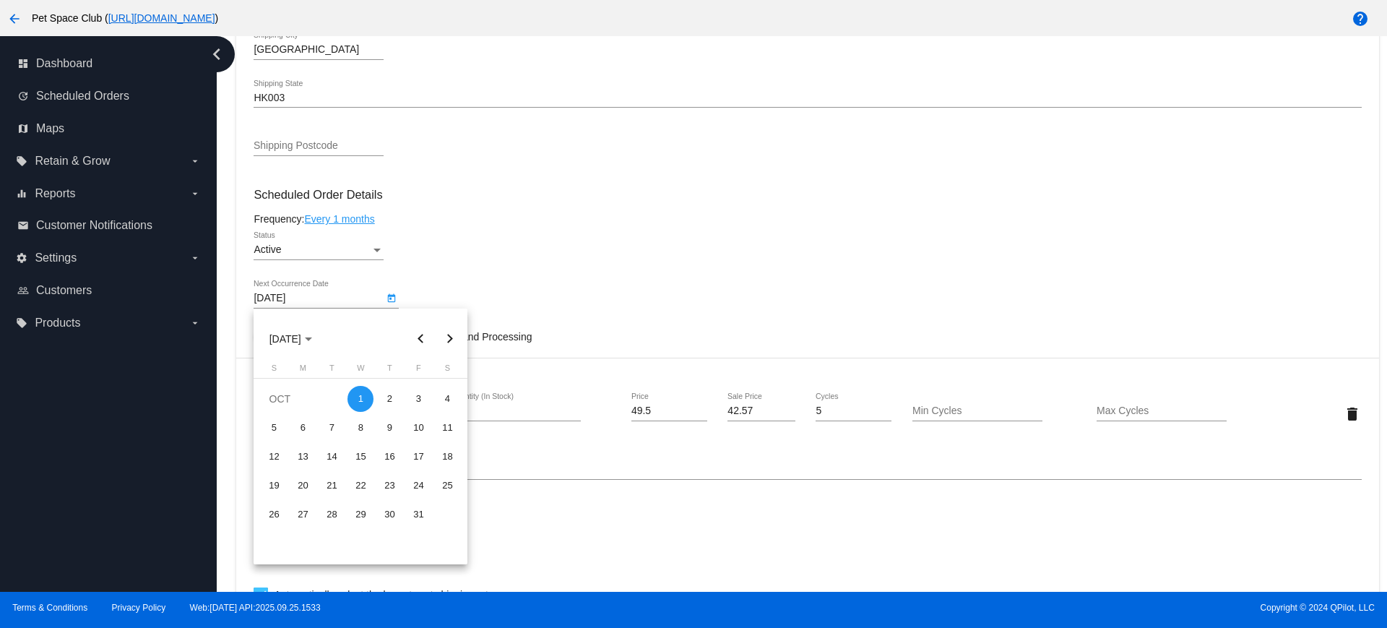
click at [416, 343] on button "Previous month" at bounding box center [420, 338] width 29 height 29
click at [328, 546] on div "30" at bounding box center [332, 543] width 26 height 26
type input "[DATE]"
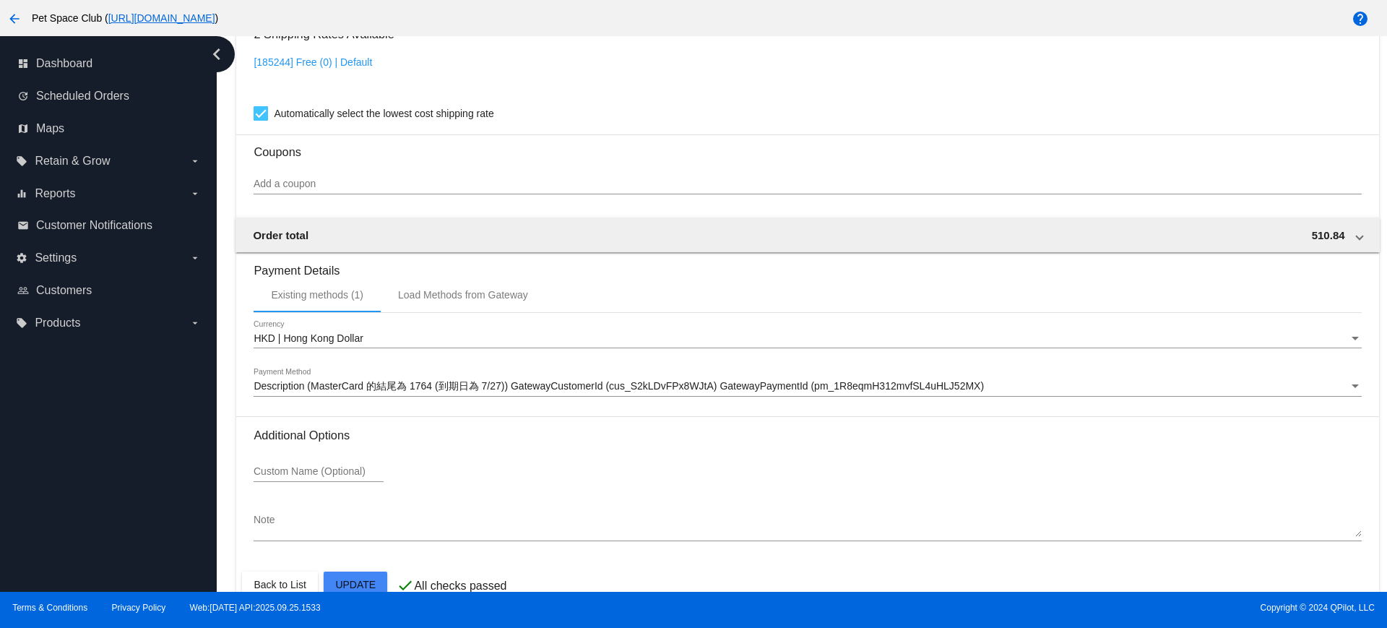
scroll to position [1233, 0]
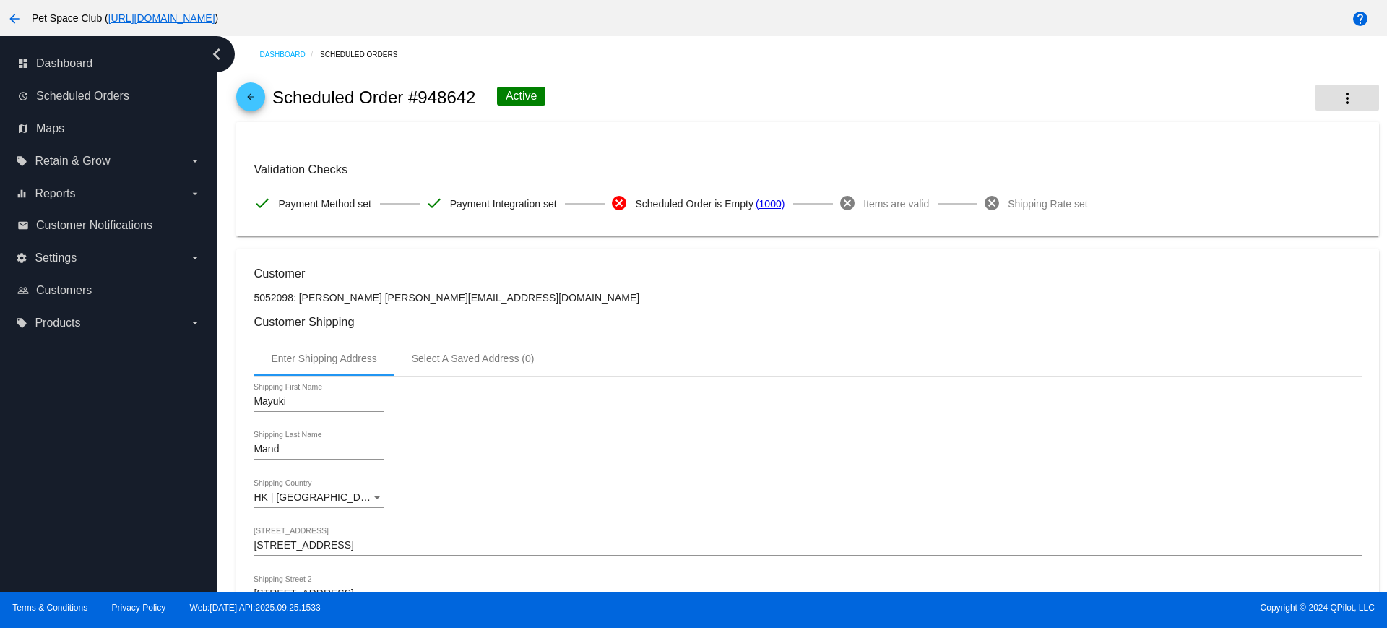
click at [1339, 98] on mat-icon "more_vert" at bounding box center [1347, 98] width 17 height 17
click at [1265, 105] on span "View Event Logs" at bounding box center [1243, 108] width 75 height 12
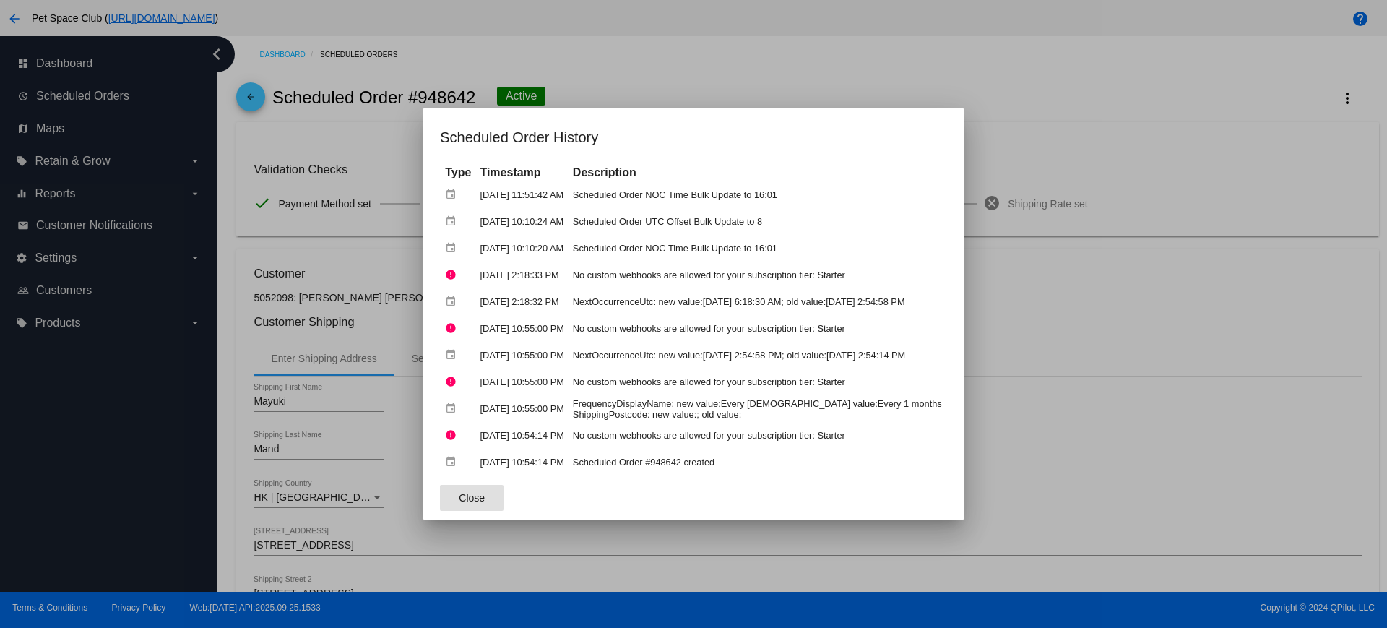
click at [459, 501] on span "Close" at bounding box center [472, 498] width 26 height 12
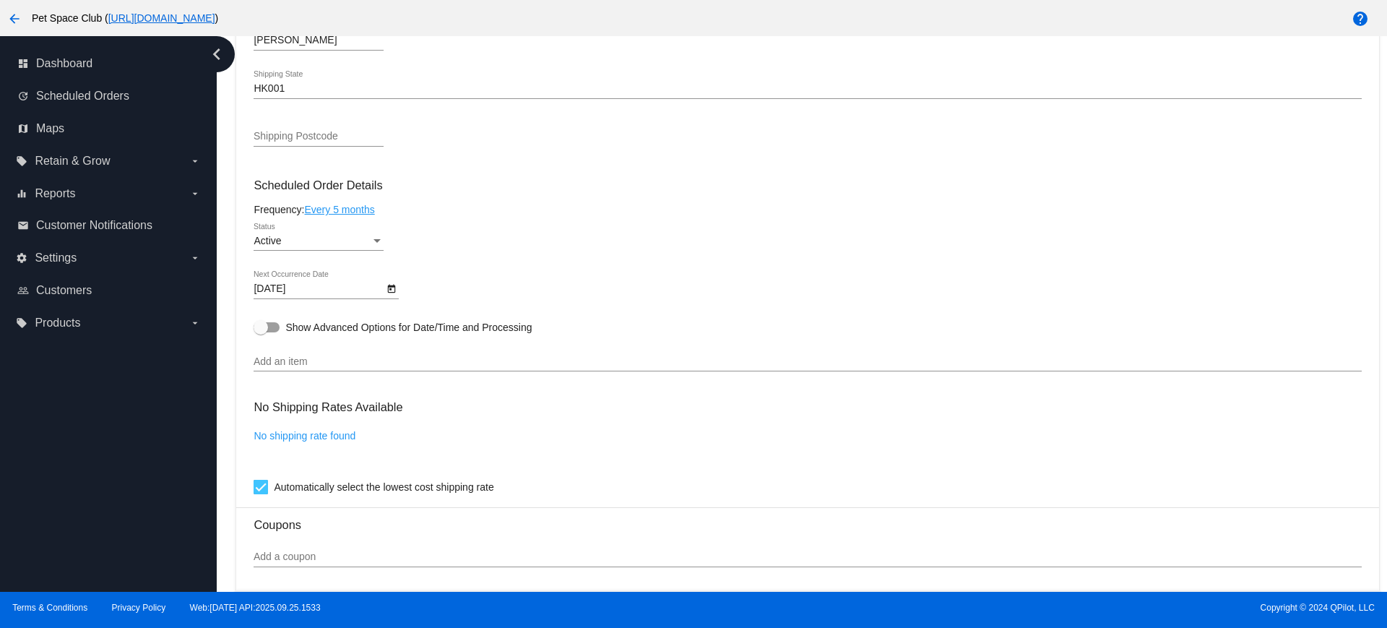
scroll to position [632, 0]
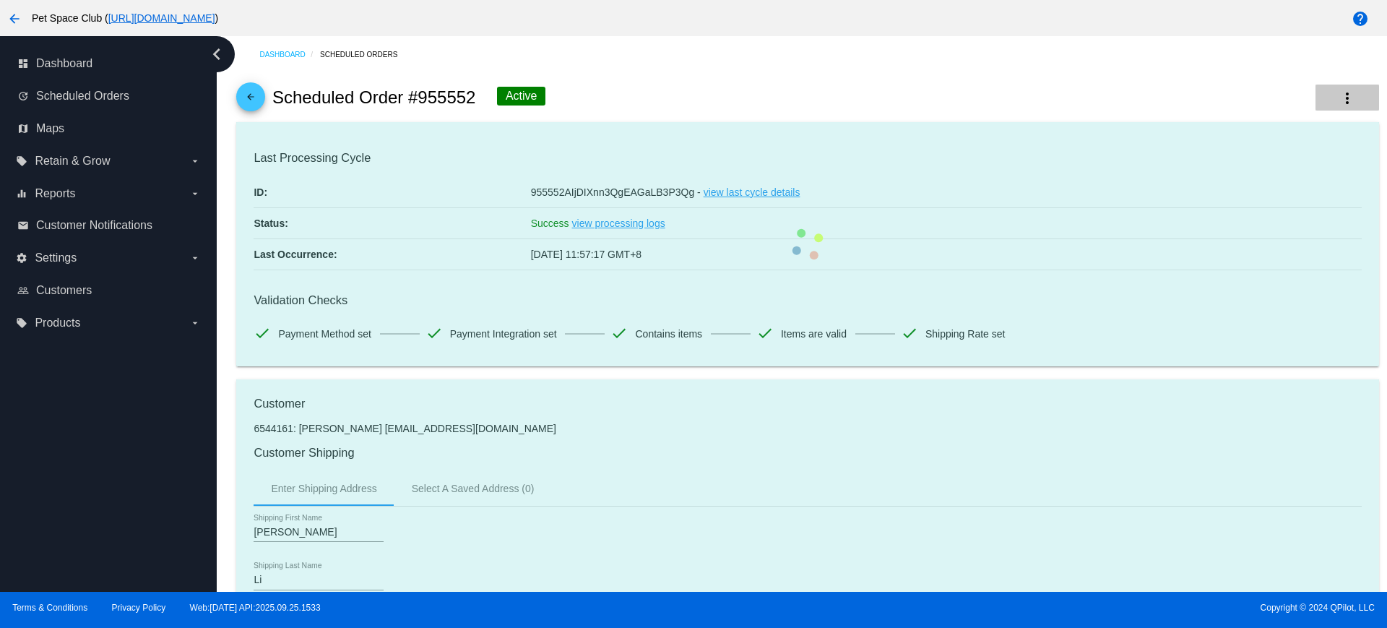
click at [1339, 93] on mat-icon "more_vert" at bounding box center [1347, 98] width 17 height 17
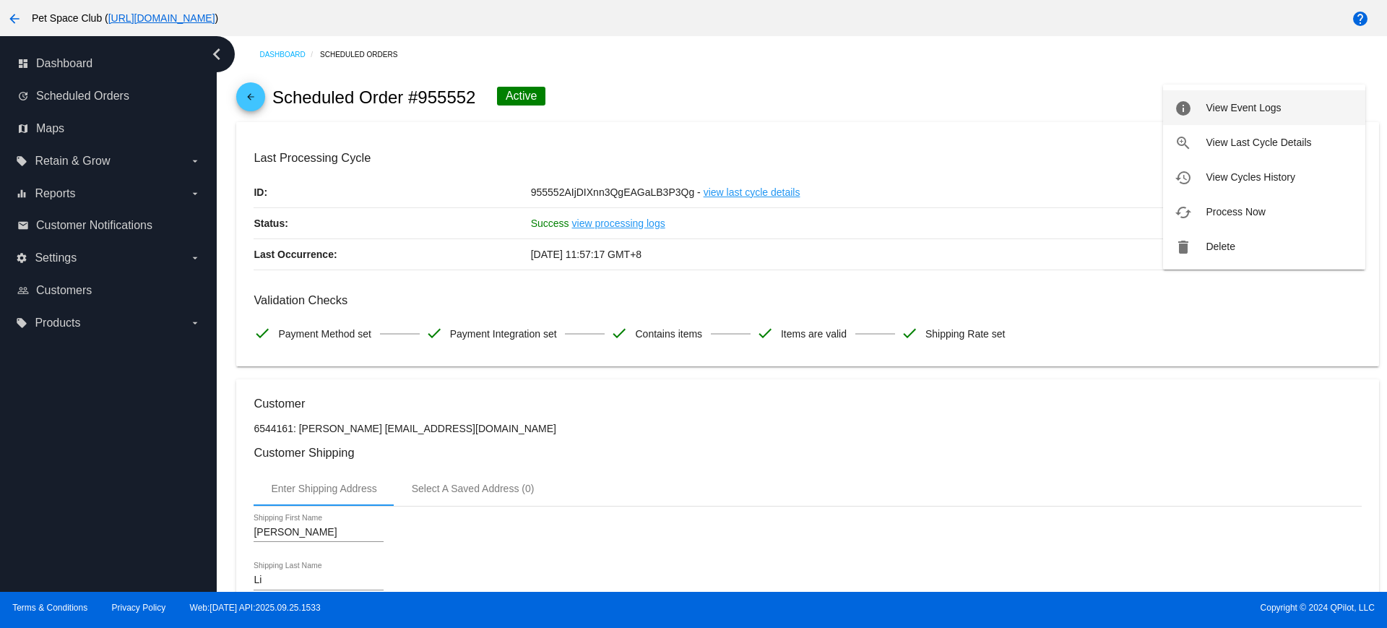
click at [1225, 107] on span "View Event Logs" at bounding box center [1243, 108] width 75 height 12
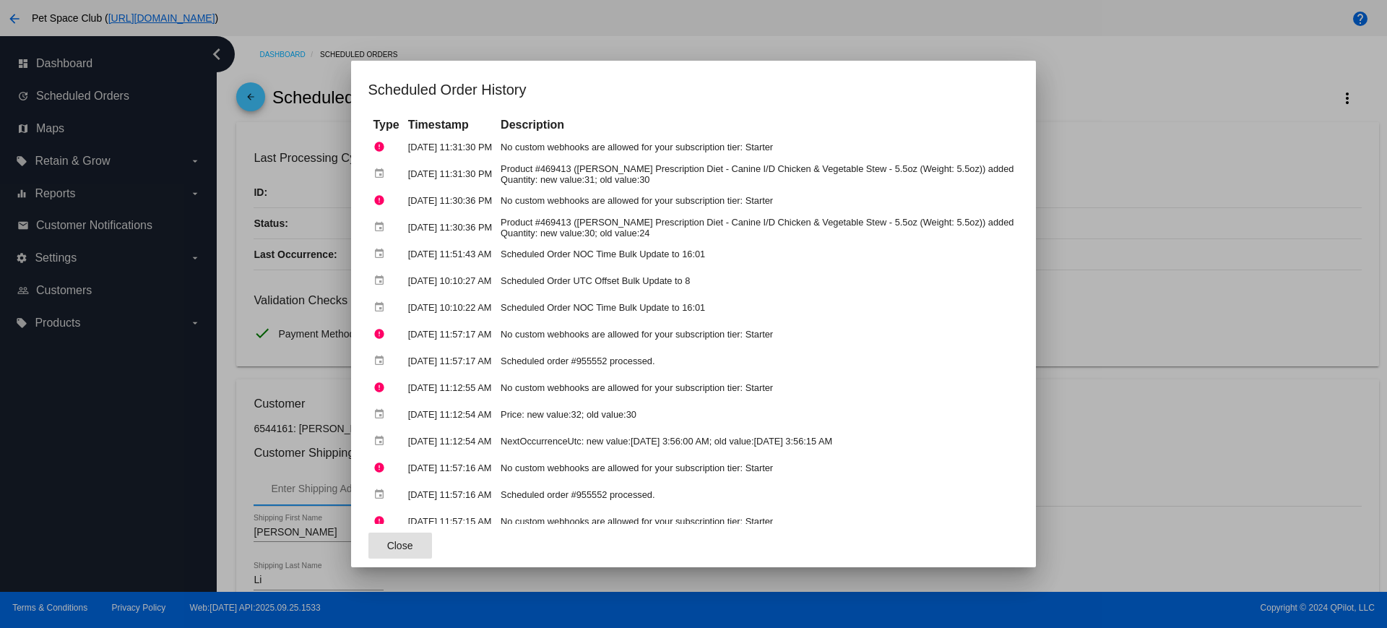
click at [423, 543] on button "Close" at bounding box center [400, 546] width 64 height 26
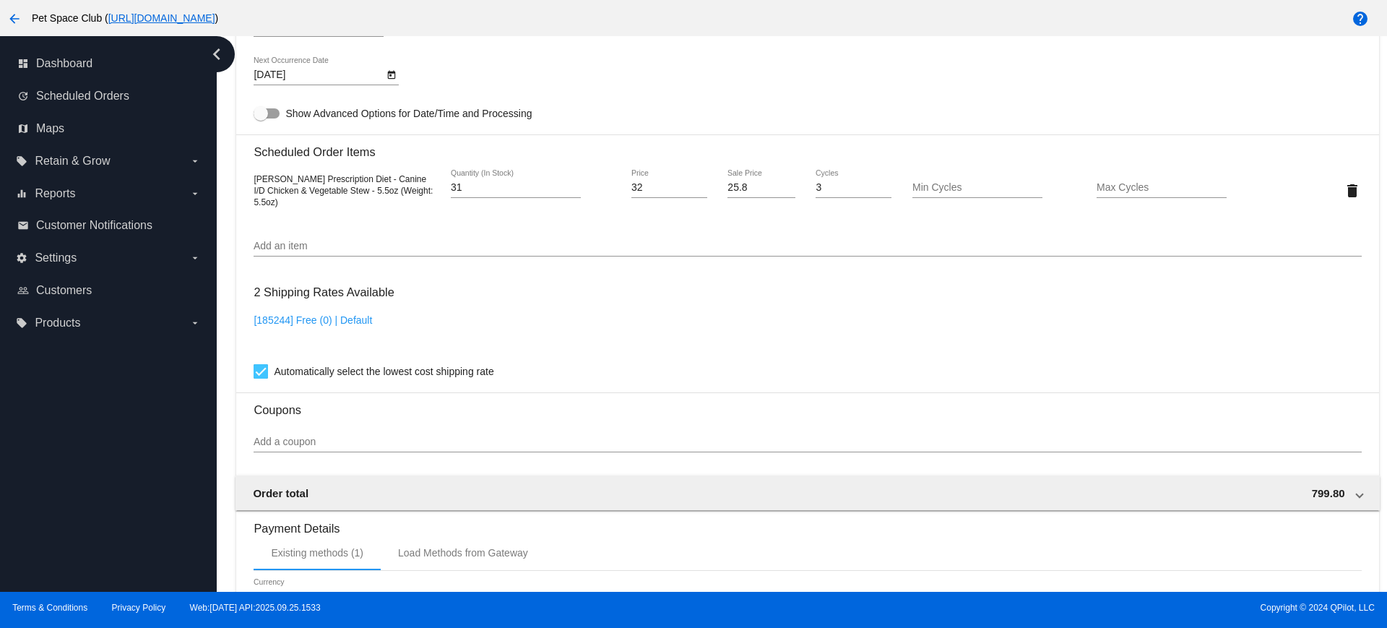
scroll to position [903, 0]
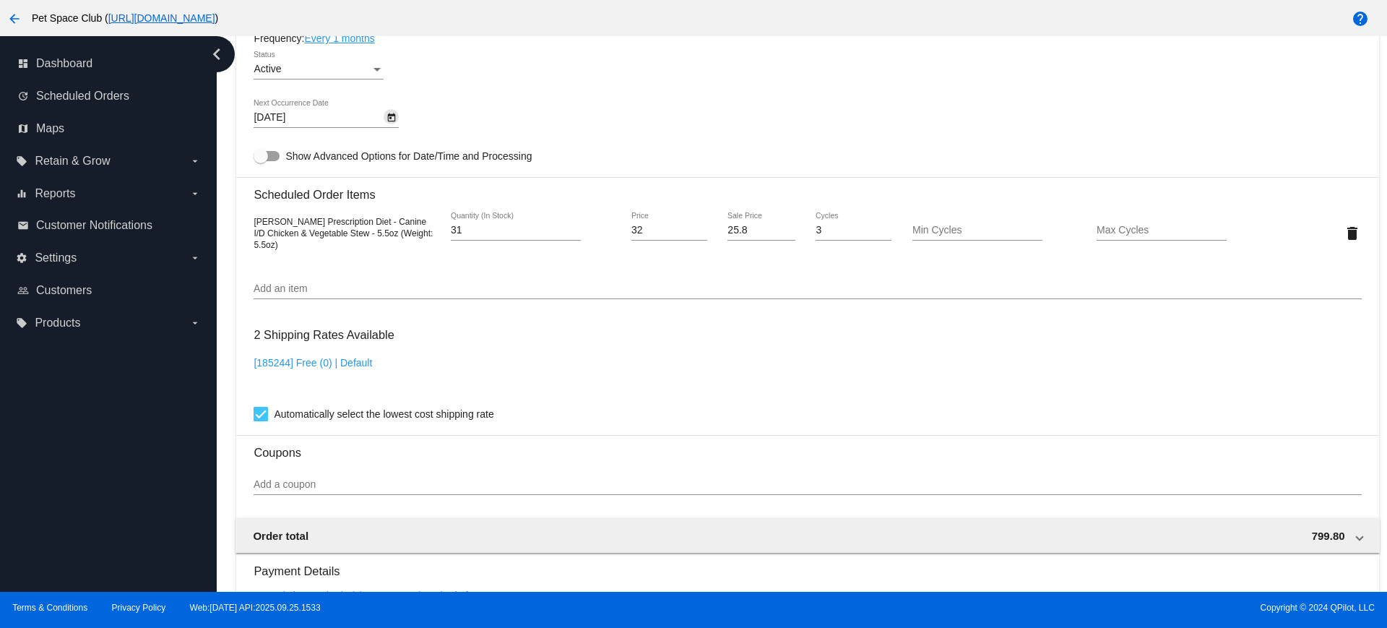
click at [389, 120] on icon "Open calendar" at bounding box center [392, 117] width 10 height 17
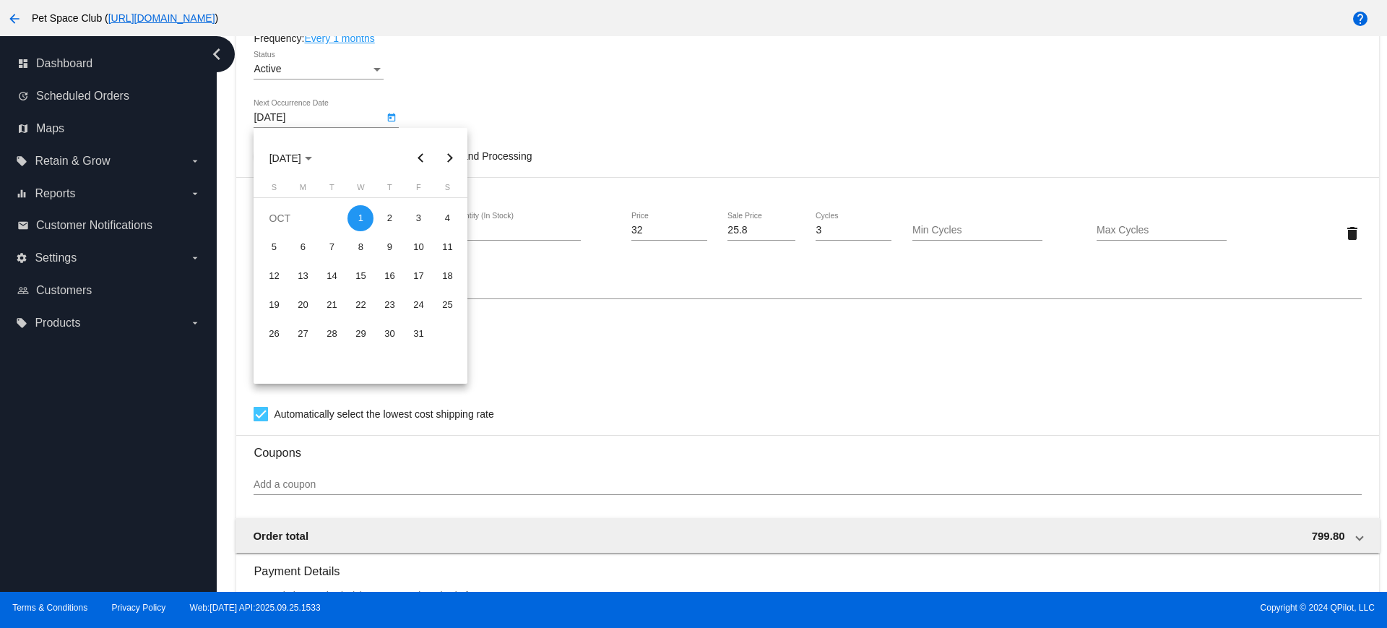
click at [427, 155] on button "Previous month" at bounding box center [420, 158] width 29 height 29
click at [329, 353] on div "30" at bounding box center [332, 363] width 26 height 26
type input "9/30/2025"
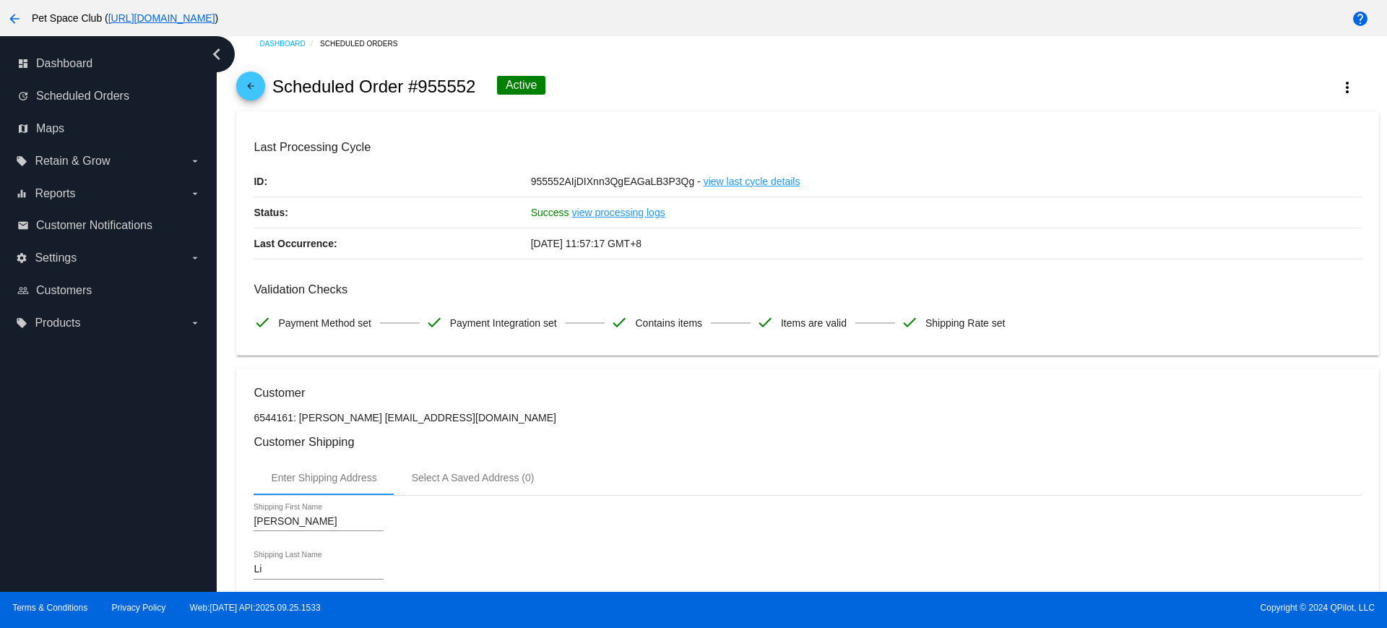
scroll to position [0, 0]
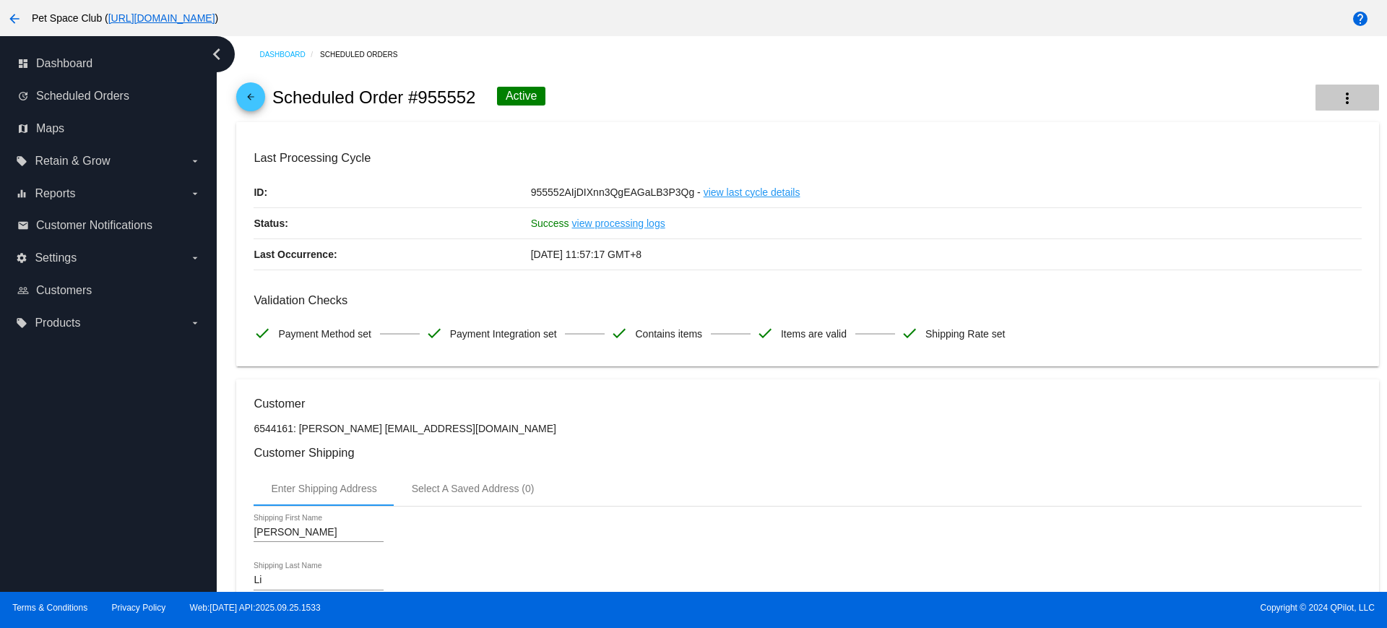
click at [1339, 104] on mat-icon "more_vert" at bounding box center [1347, 98] width 17 height 17
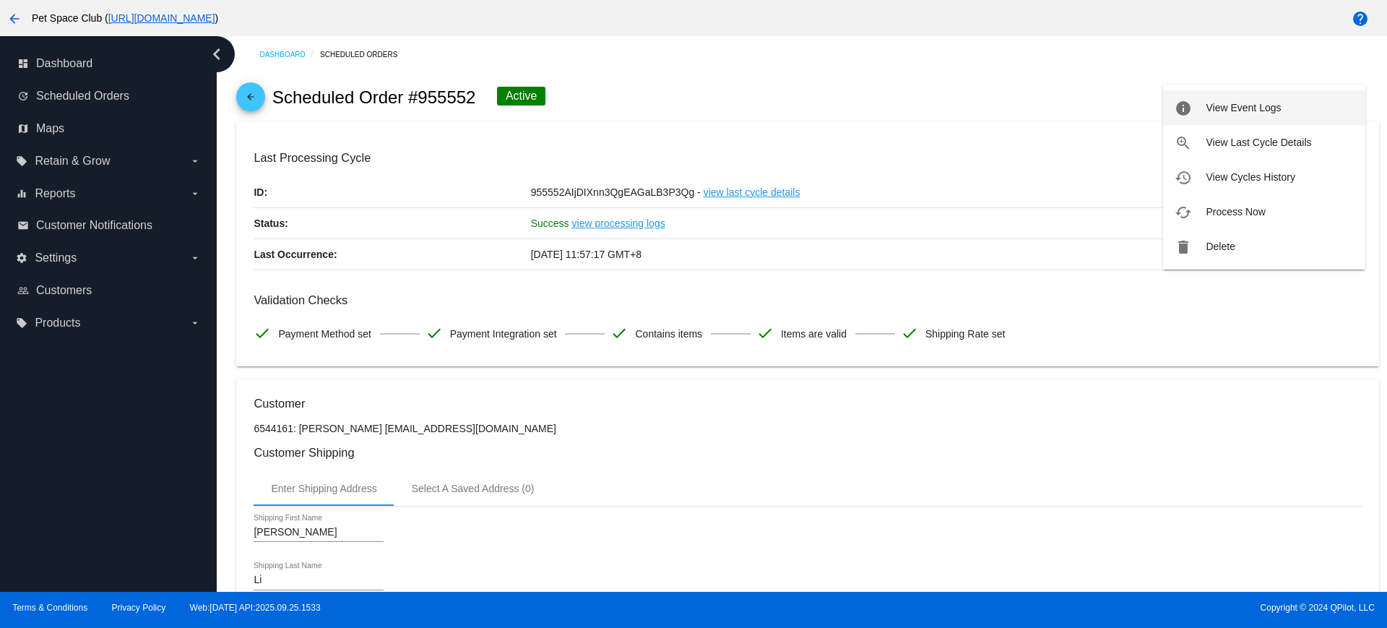
click at [1245, 114] on button "info View Event Logs" at bounding box center [1264, 107] width 202 height 35
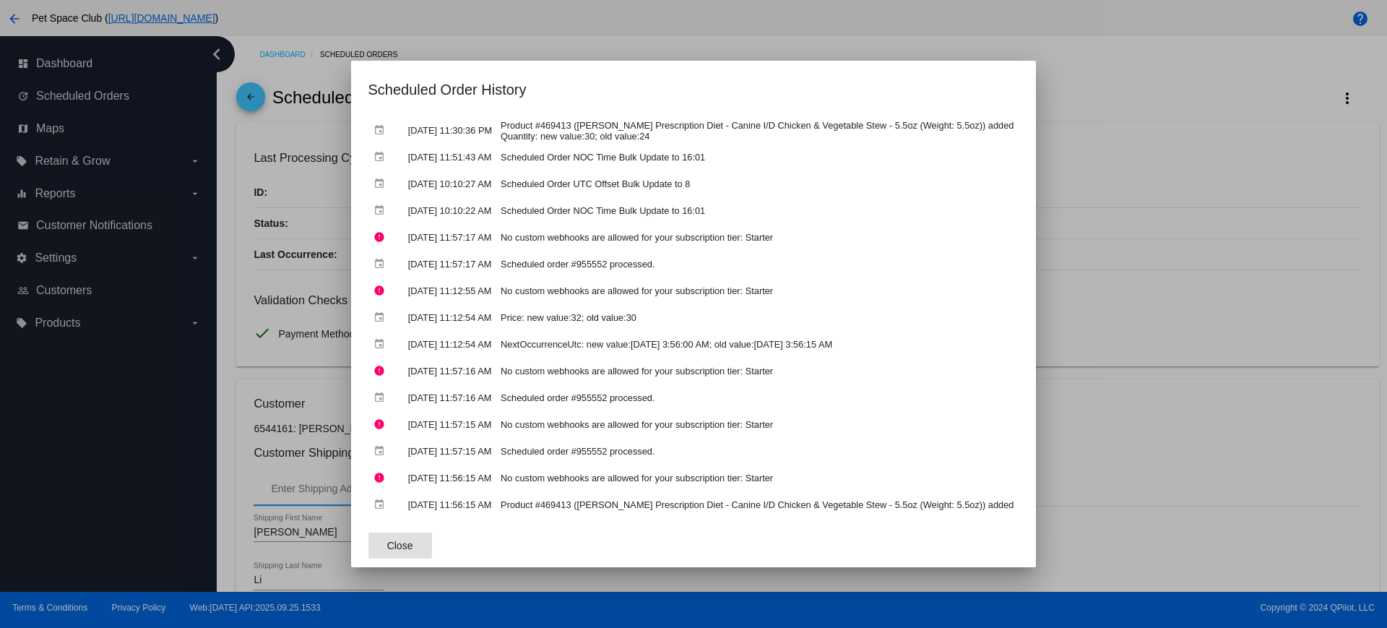
scroll to position [118, 0]
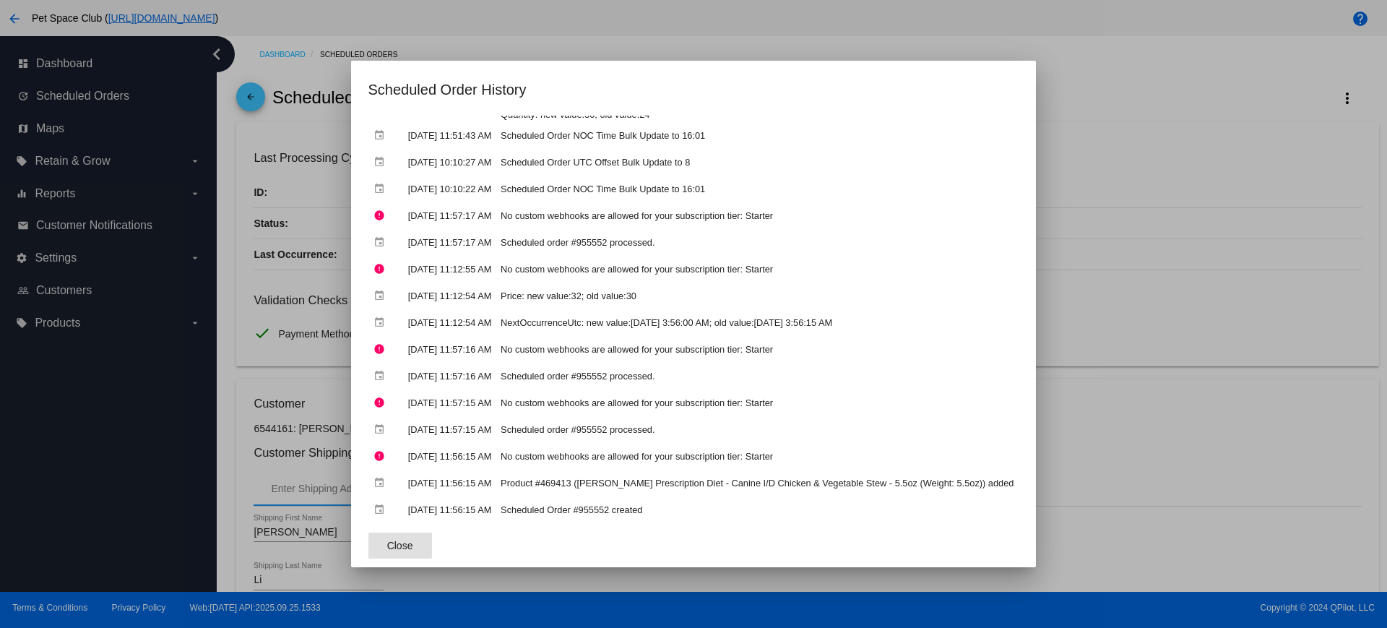
click at [411, 548] on span "Close" at bounding box center [400, 546] width 26 height 12
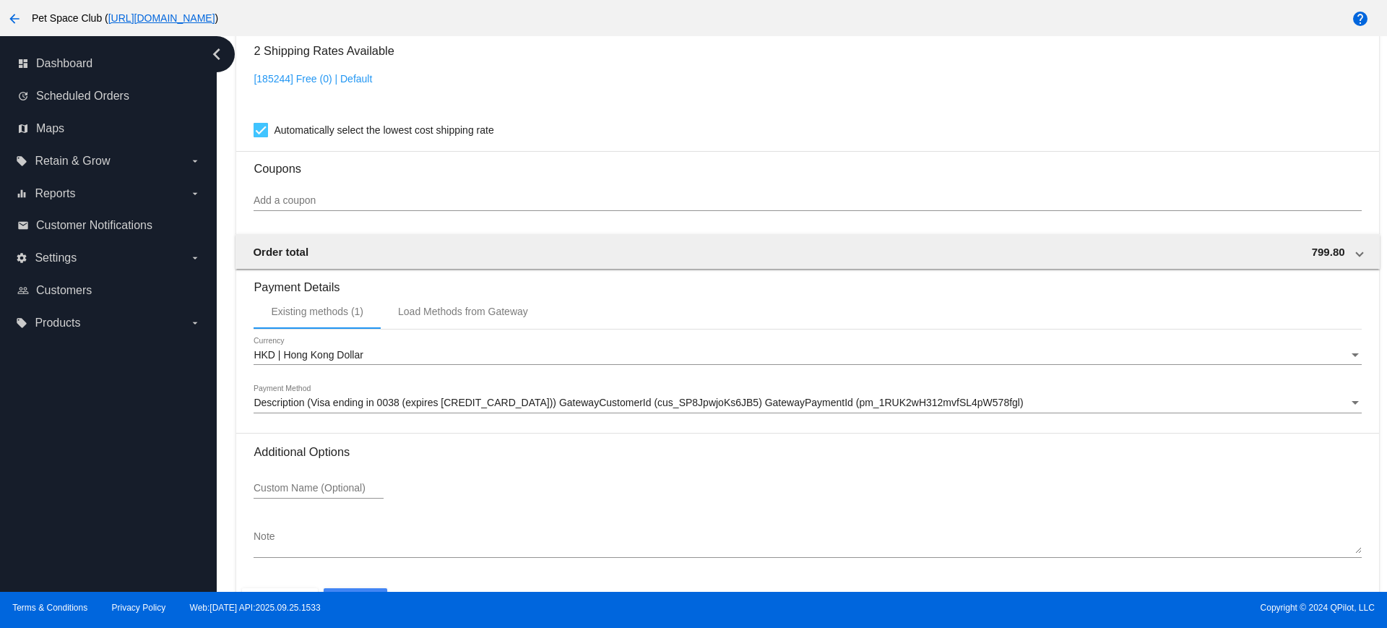
scroll to position [1233, 0]
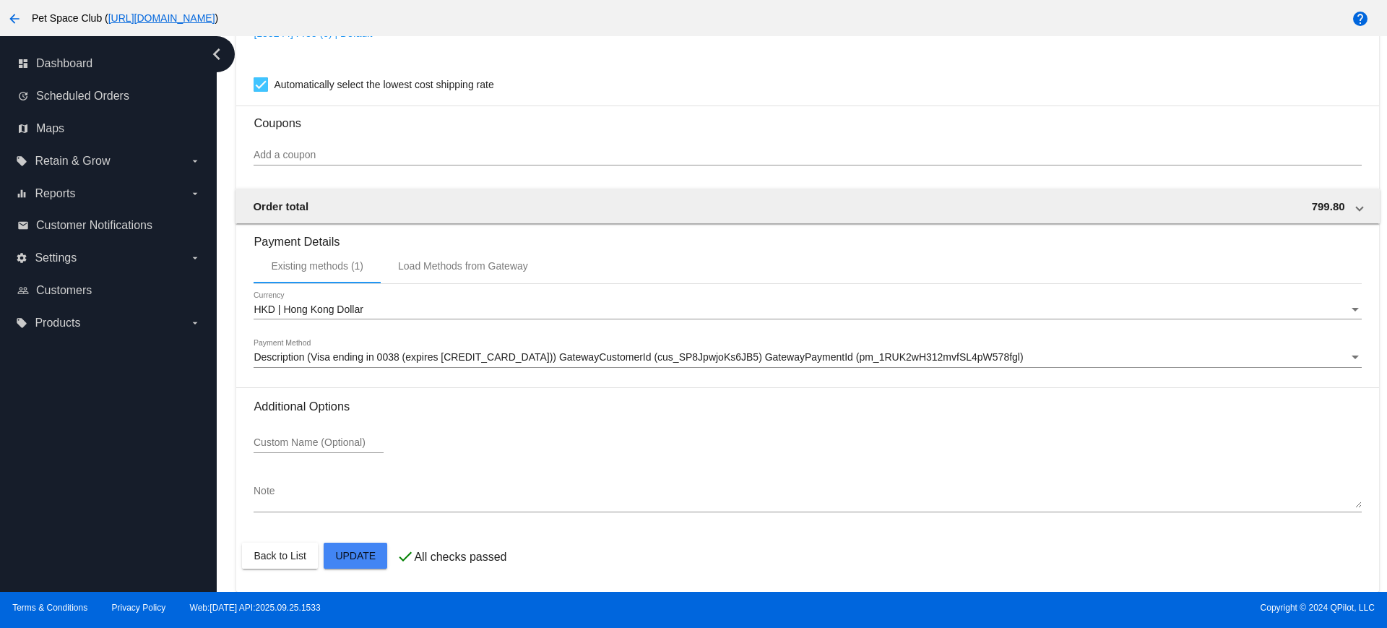
click at [349, 569] on mat-card-actions "Back to List Update" at bounding box center [807, 556] width 1131 height 38
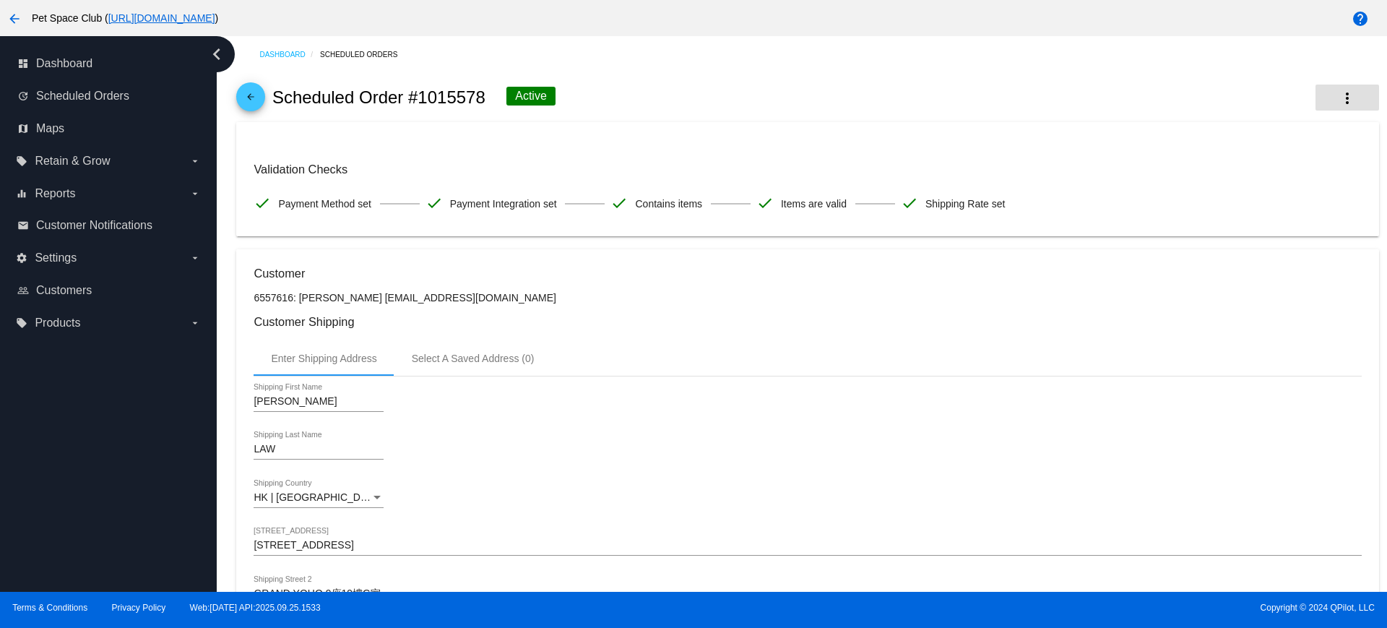
click at [1339, 98] on mat-icon "more_vert" at bounding box center [1347, 98] width 17 height 17
click at [1247, 108] on span "View Event Logs" at bounding box center [1243, 108] width 75 height 12
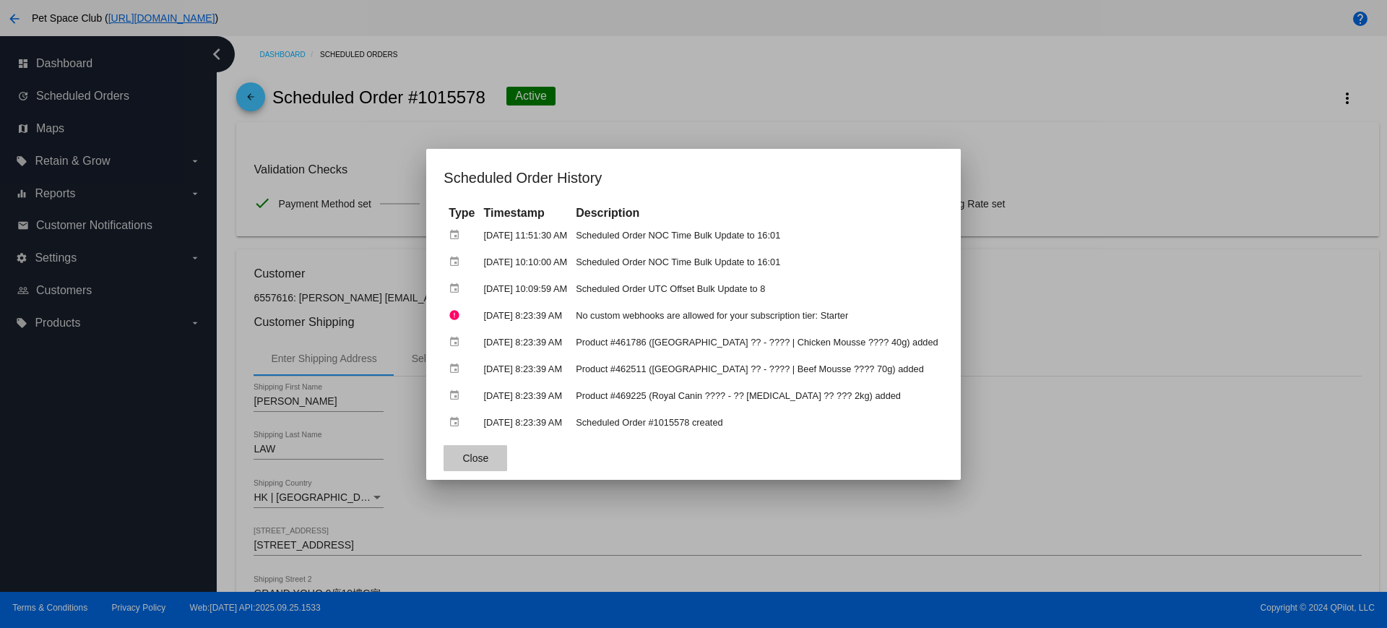
click at [475, 463] on span "Close" at bounding box center [475, 458] width 26 height 12
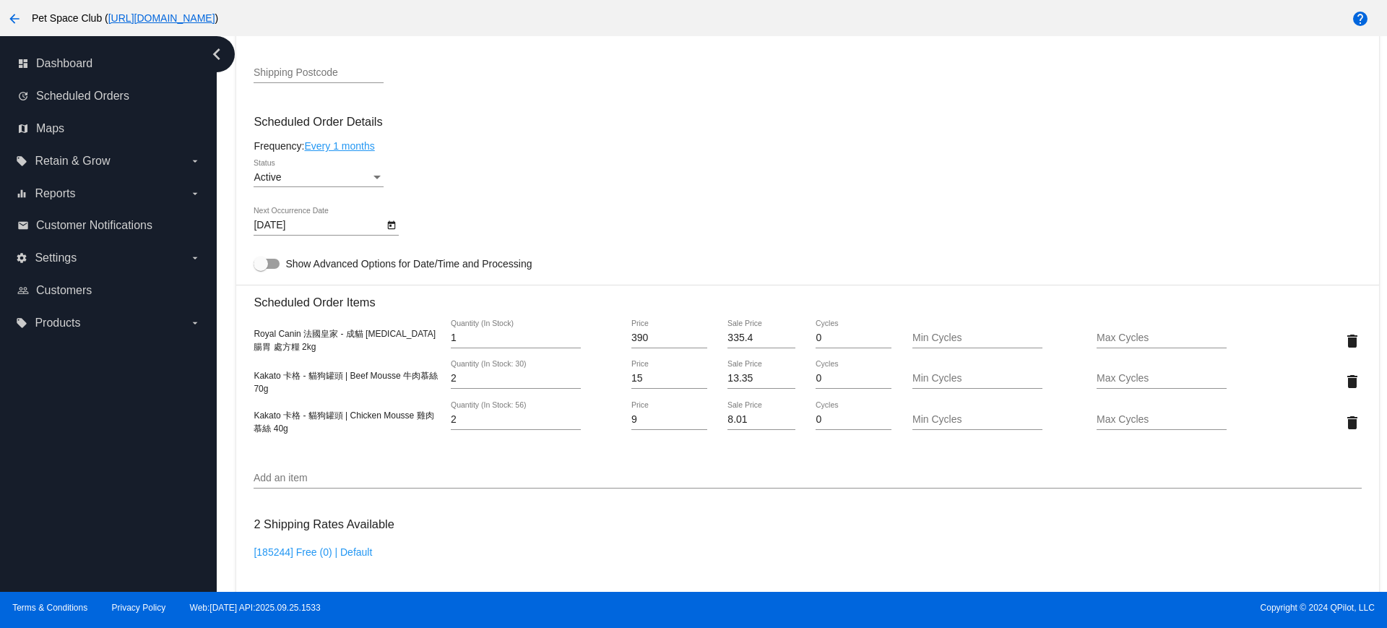
scroll to position [813, 0]
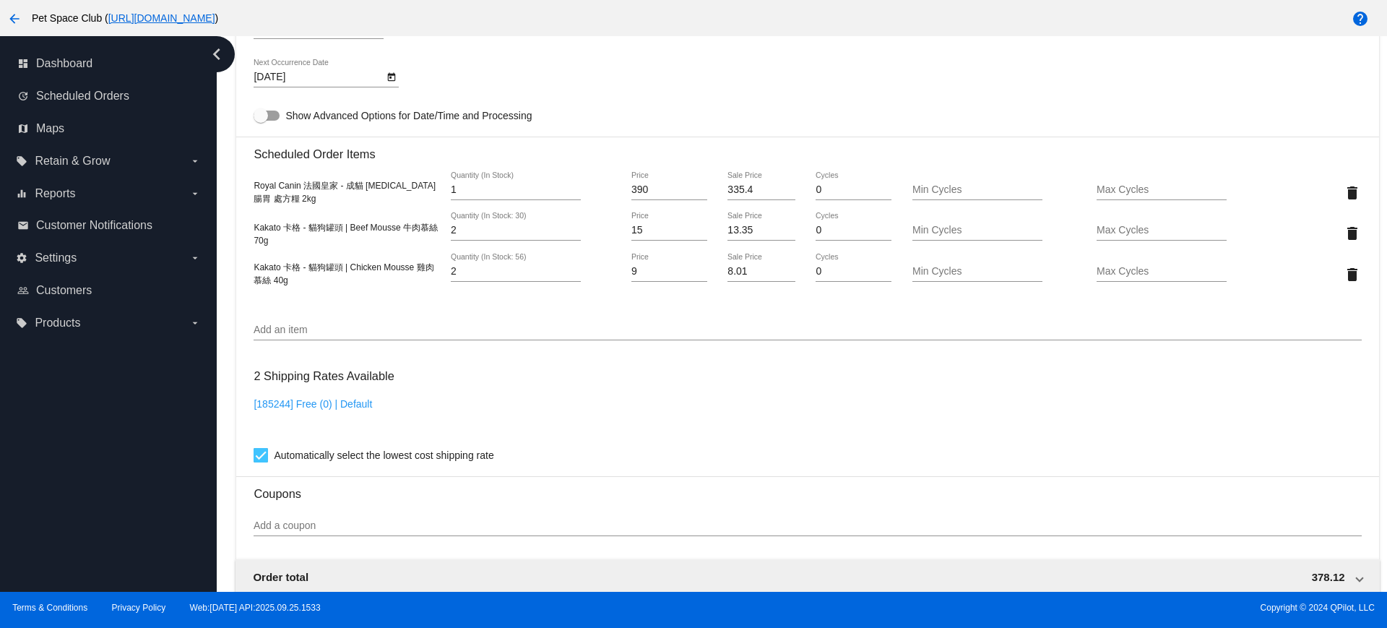
click at [392, 79] on icon "Open calendar" at bounding box center [392, 77] width 10 height 17
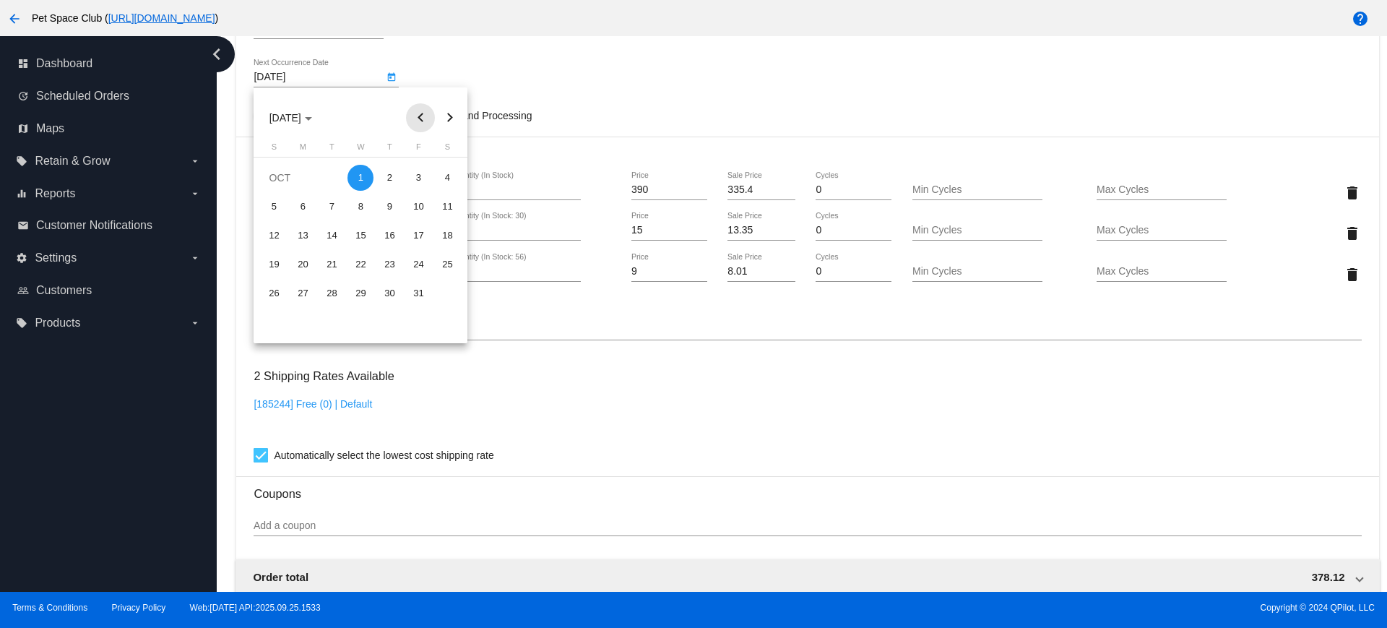
click at [421, 118] on button "Previous month" at bounding box center [420, 117] width 29 height 29
click at [328, 322] on div "30" at bounding box center [332, 322] width 26 height 26
type input "9/30/2025"
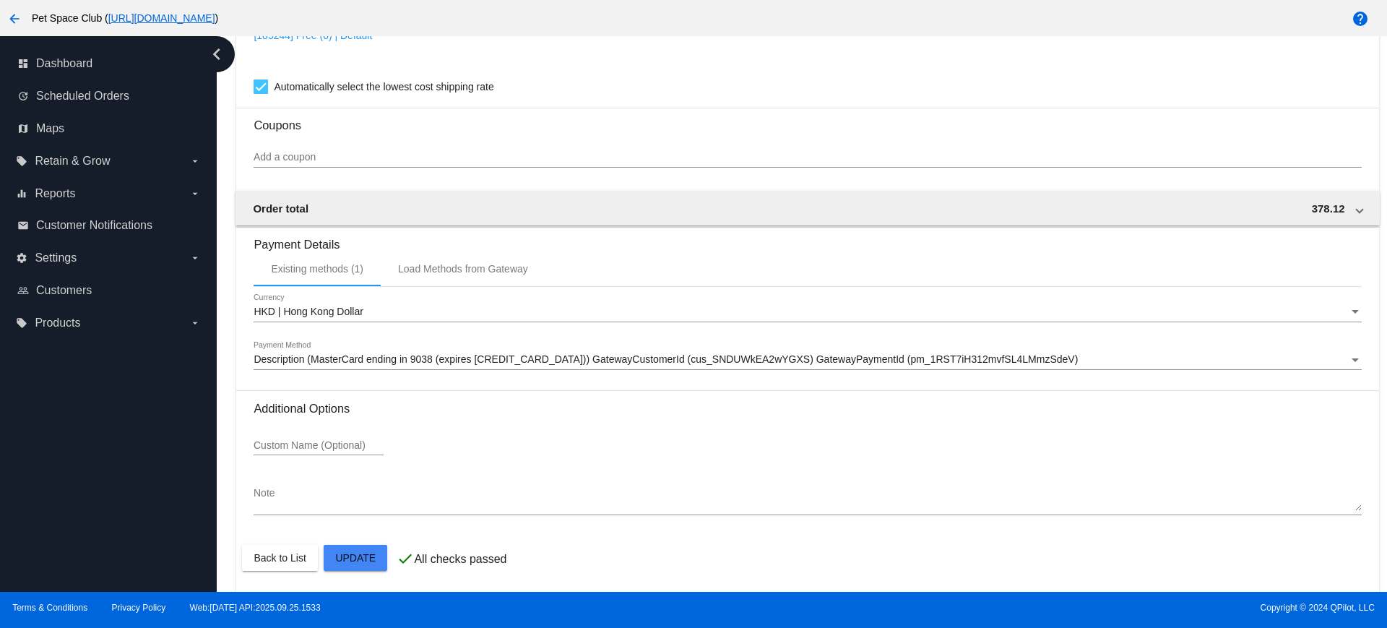
scroll to position [1184, 0]
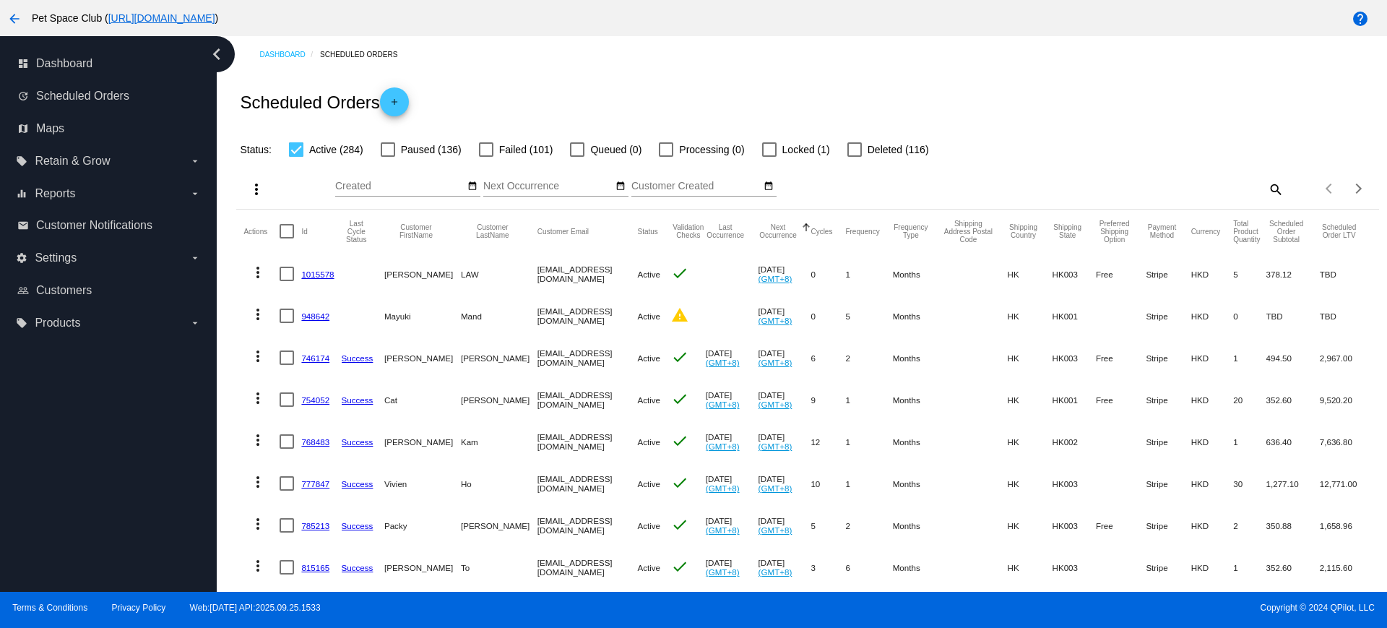
click at [1267, 189] on mat-icon "search" at bounding box center [1275, 189] width 17 height 22
click at [1172, 185] on input "Search" at bounding box center [1141, 187] width 285 height 12
paste input "798189"
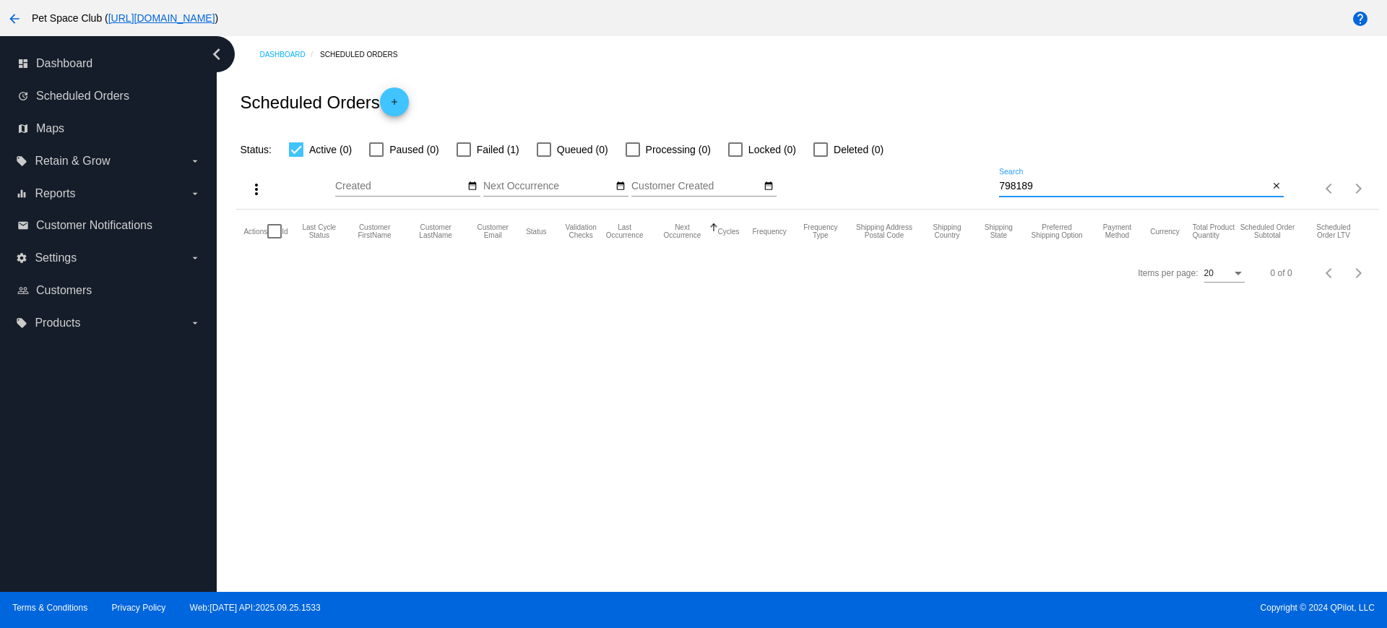
type input "798189"
click at [475, 147] on label "Failed (1)" at bounding box center [488, 149] width 63 height 17
click at [464, 157] on input "Failed (1)" at bounding box center [463, 157] width 1 height 1
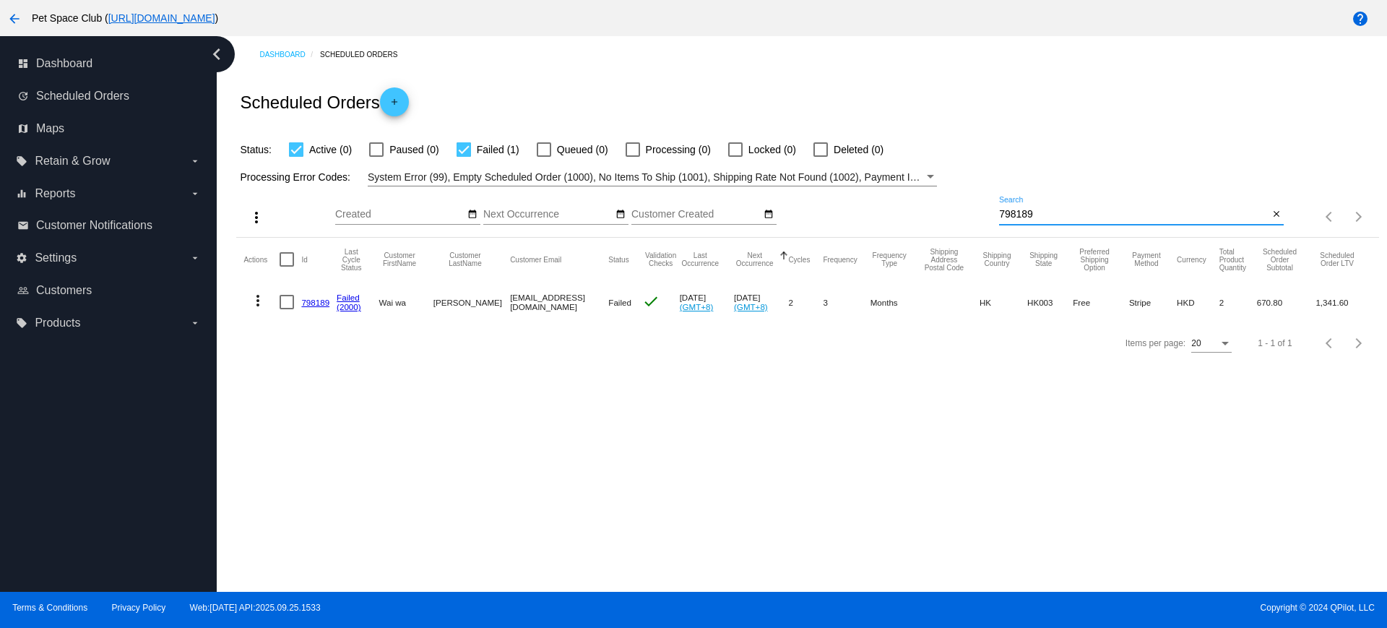
drag, startPoint x: 1055, startPoint y: 212, endPoint x: 978, endPoint y: 207, distance: 76.7
click at [978, 207] on div "more_vert Sep Jan Feb Mar [DATE]" at bounding box center [807, 211] width 1142 height 51
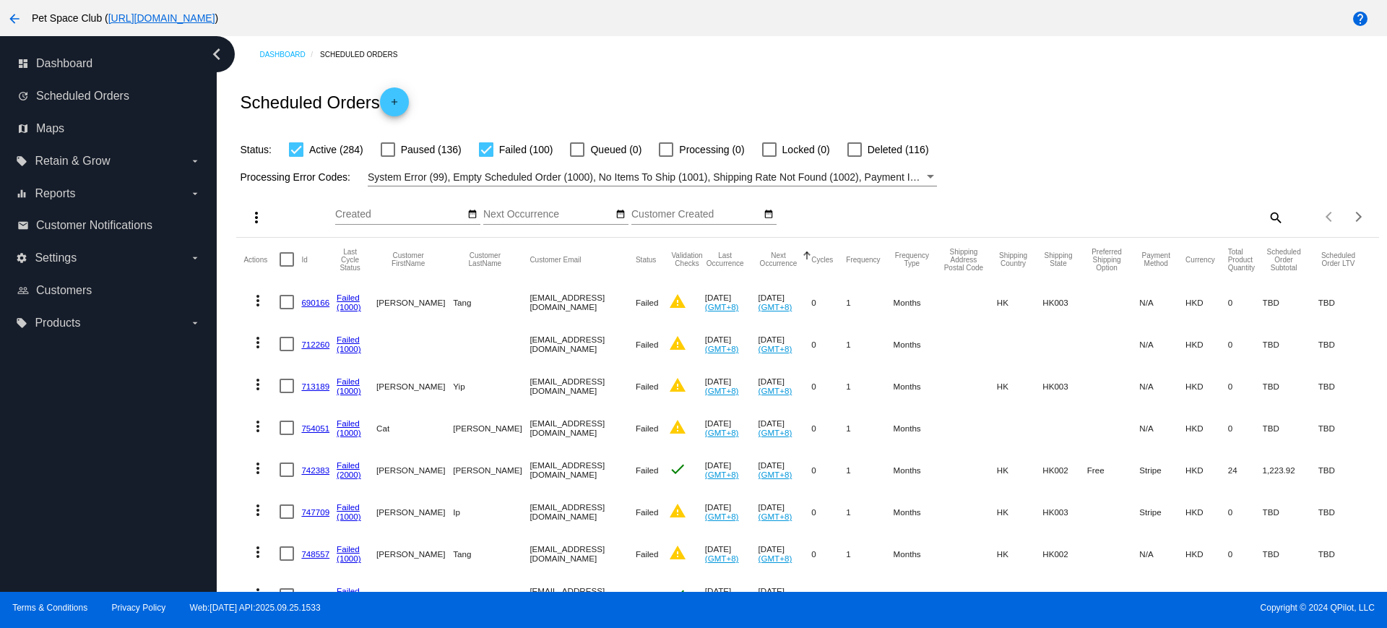
click at [483, 149] on div at bounding box center [486, 149] width 14 height 14
click at [486, 157] on input "Failed (100)" at bounding box center [486, 157] width 1 height 1
checkbox input "false"
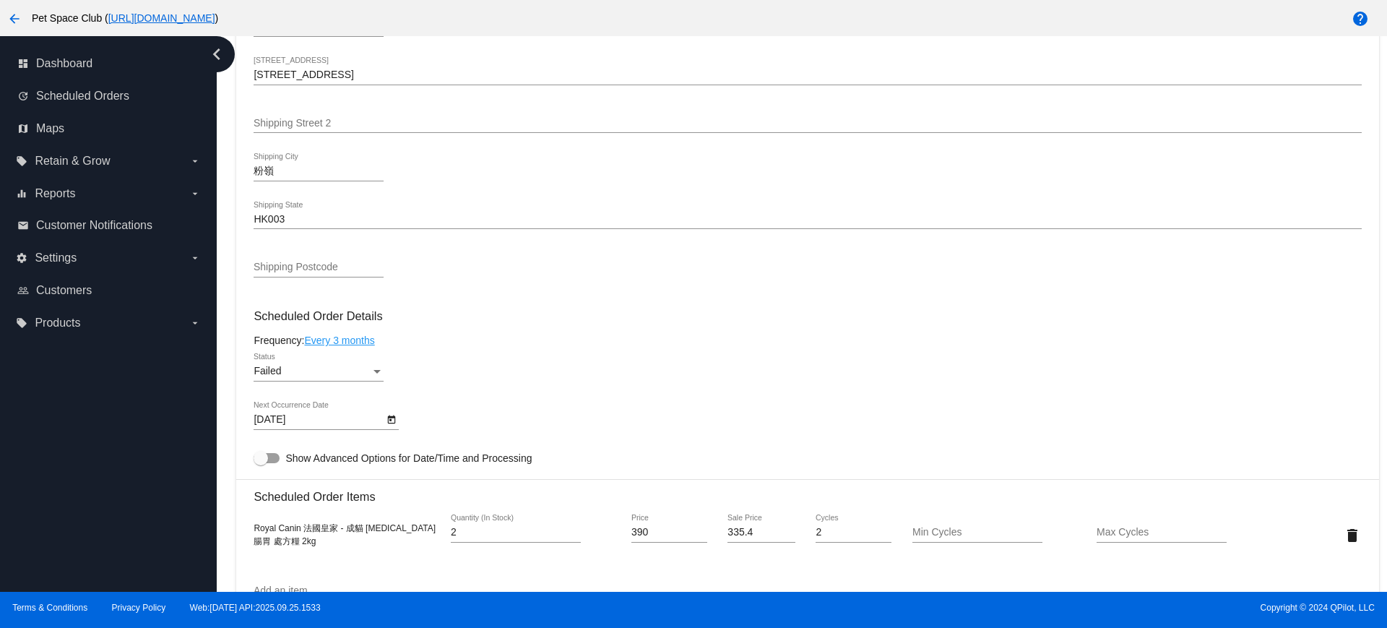
scroll to position [631, 0]
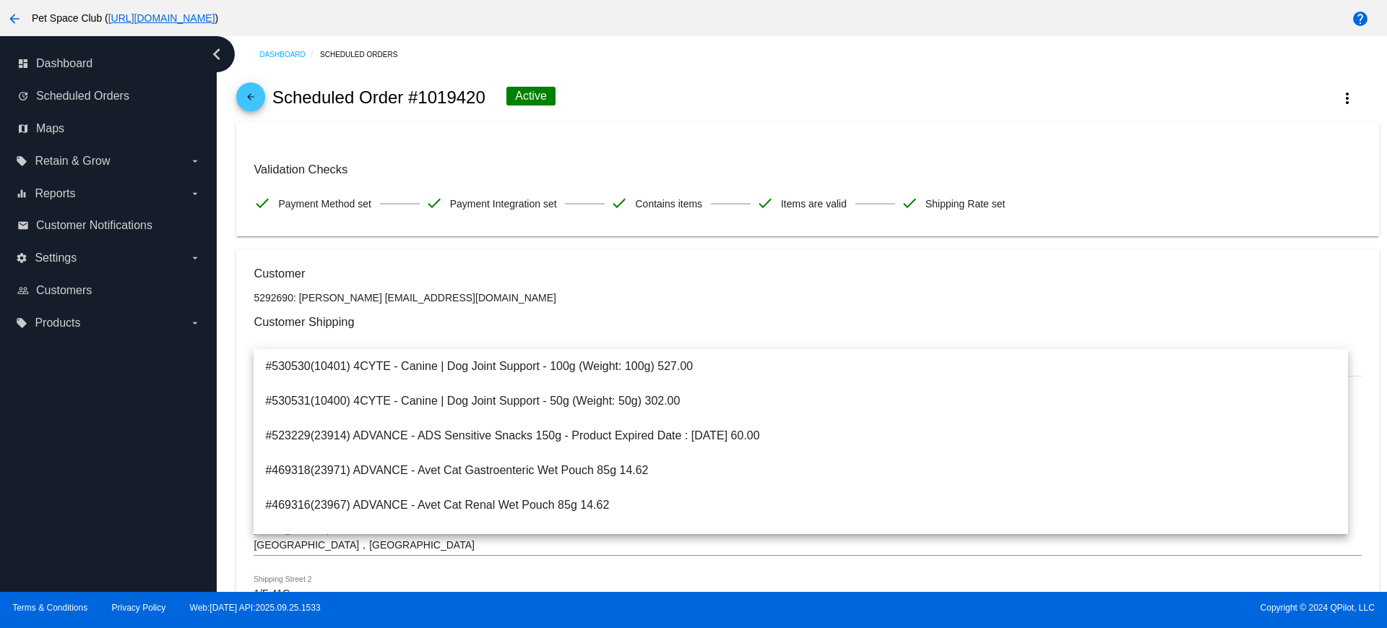
scroll to position [723, 0]
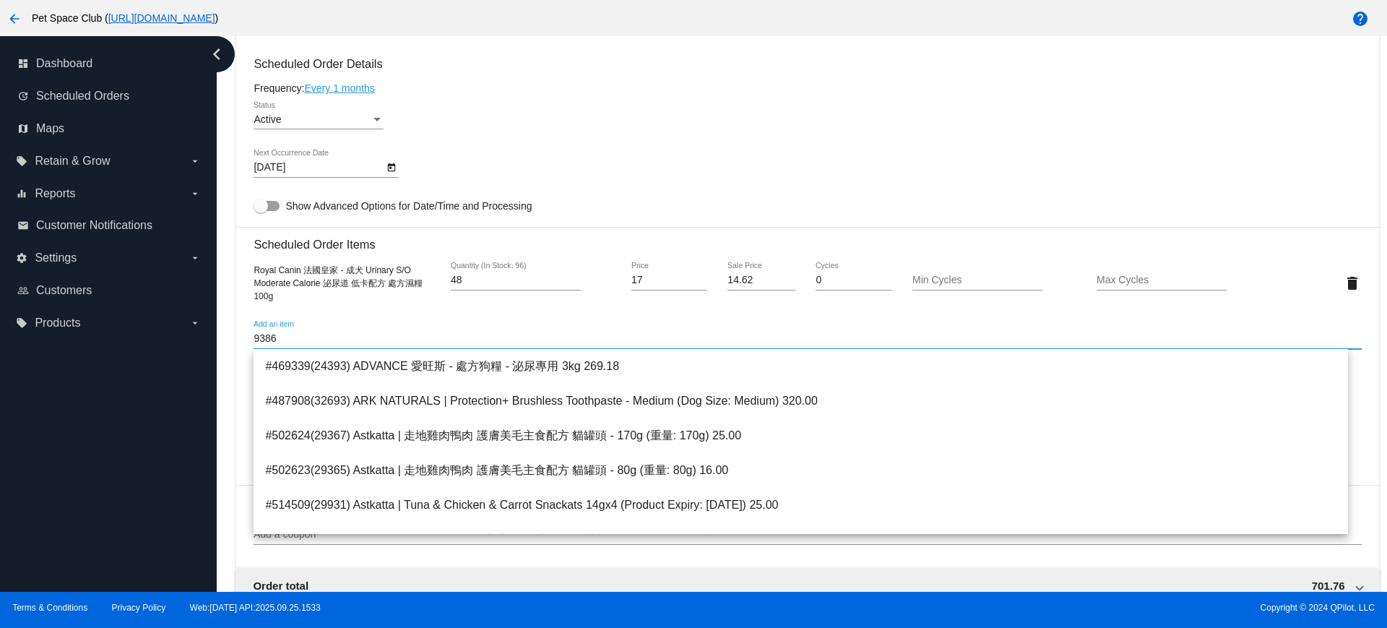
click at [254, 335] on input "9386" at bounding box center [808, 339] width 1108 height 12
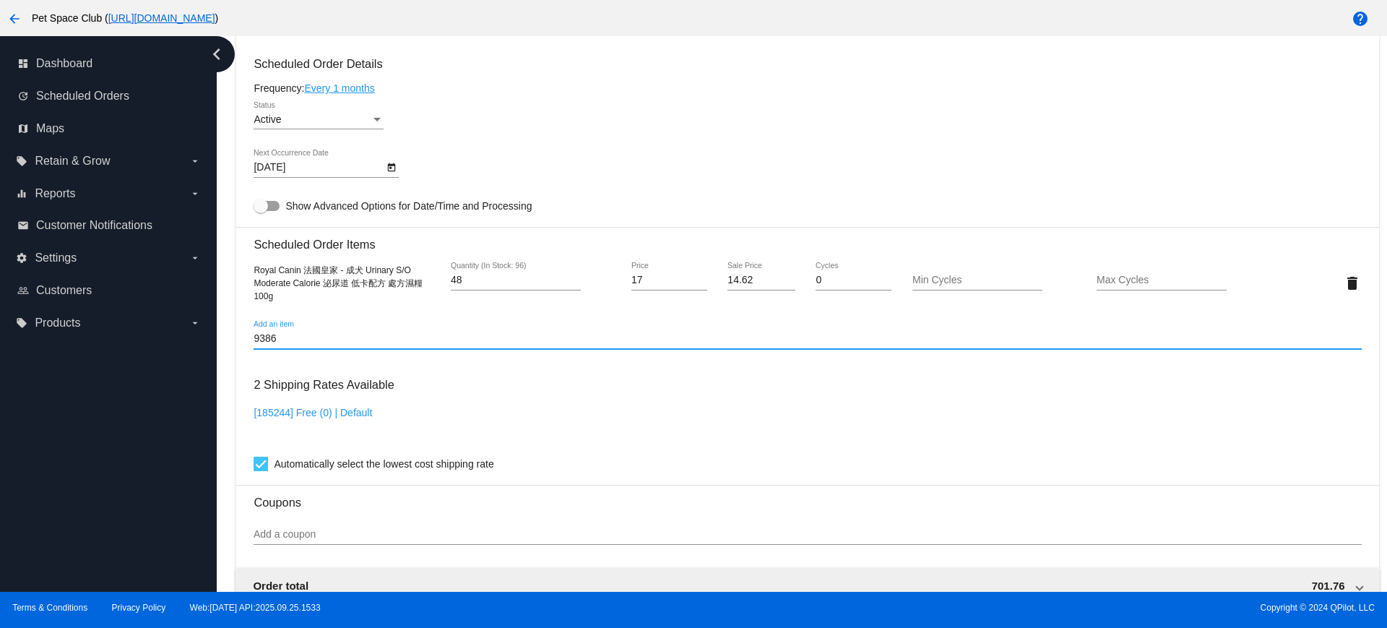
type input "9386"
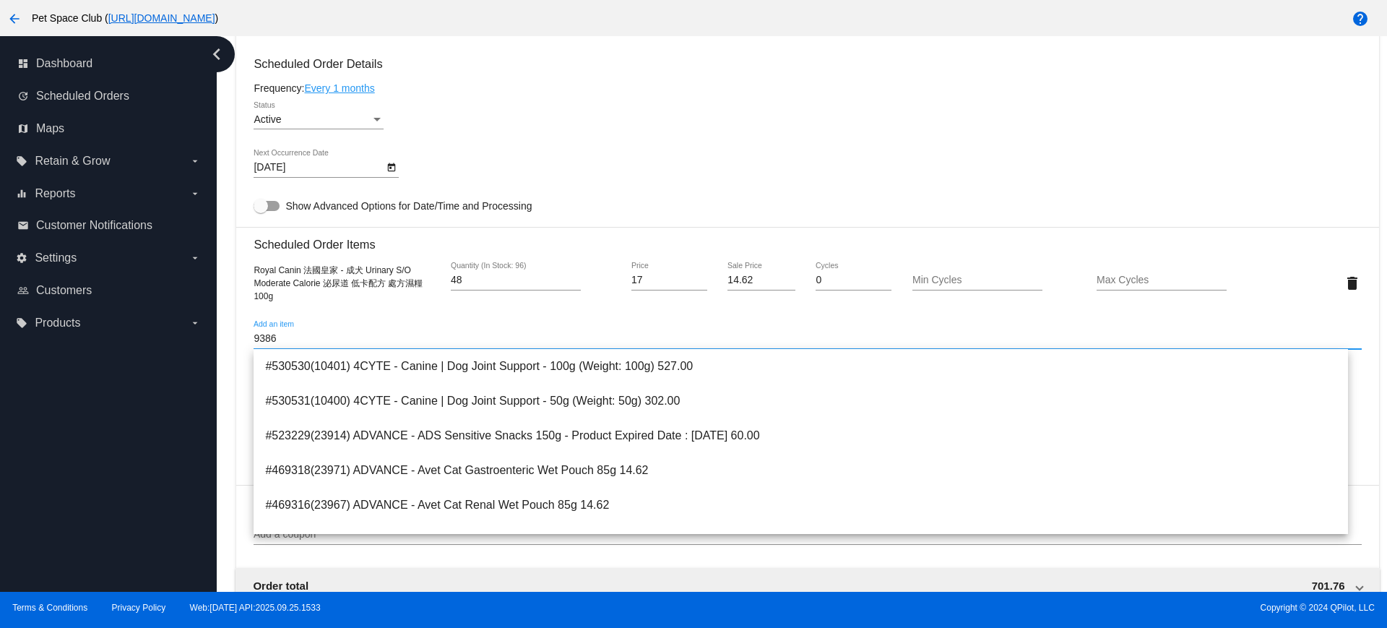
click at [234, 269] on div "Dashboard Scheduled Orders arrow_back Scheduled Order #1019420 Active more_vert…" at bounding box center [807, 142] width 1159 height 1657
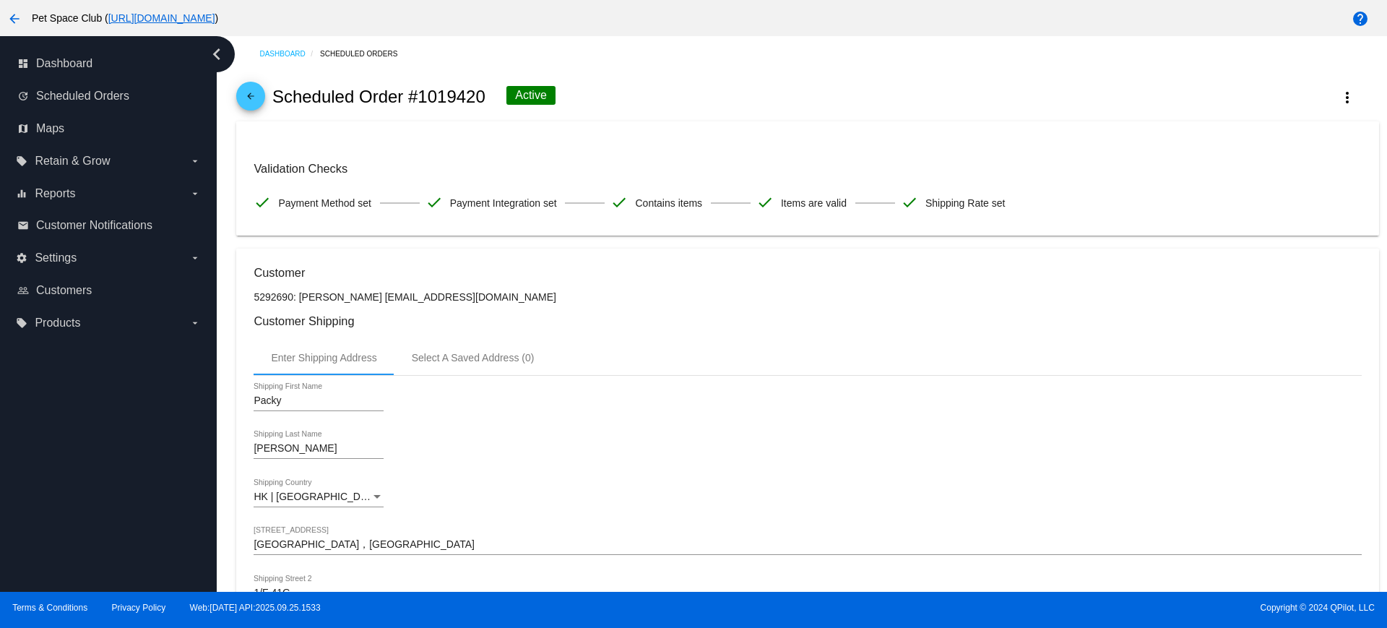
scroll to position [0, 0]
